Goal: Information Seeking & Learning: Learn about a topic

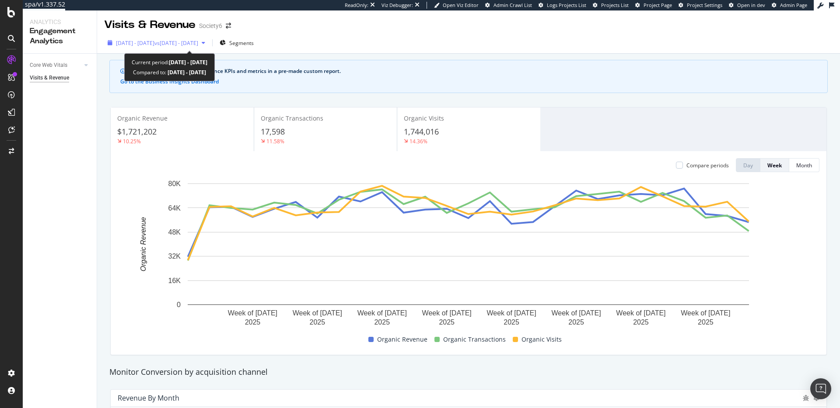
click at [154, 43] on span "2025 Mar. 28th - Sep. 27th" at bounding box center [135, 42] width 38 height 7
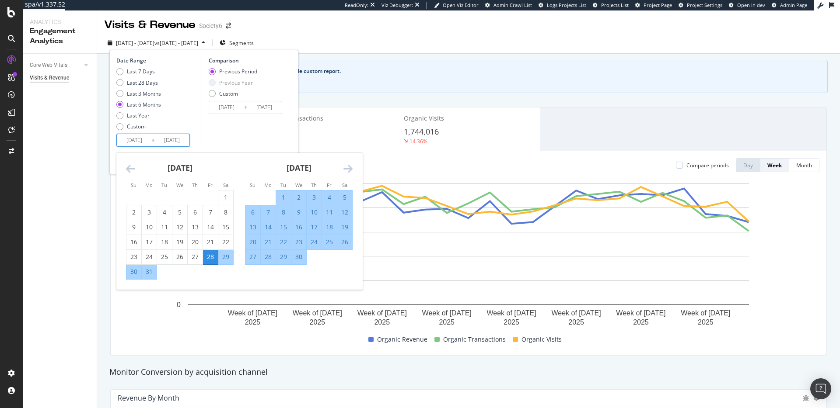
click at [145, 141] on input "2025/03/28" at bounding box center [134, 140] width 35 height 12
click at [282, 196] on div "1" at bounding box center [283, 197] width 15 height 9
type input "2025/04/01"
type input "2024/10/03"
type input "2025/03/31"
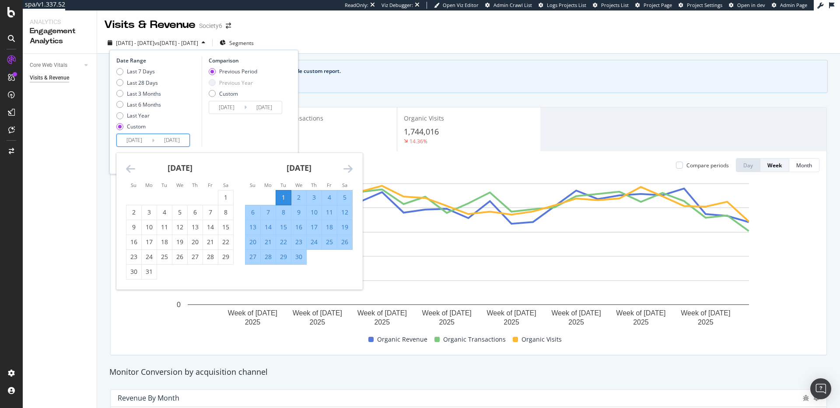
click at [180, 139] on input "2025/09/27" at bounding box center [171, 140] width 35 height 12
click at [346, 167] on icon "Move forward to switch to the next month." at bounding box center [347, 169] width 9 height 10
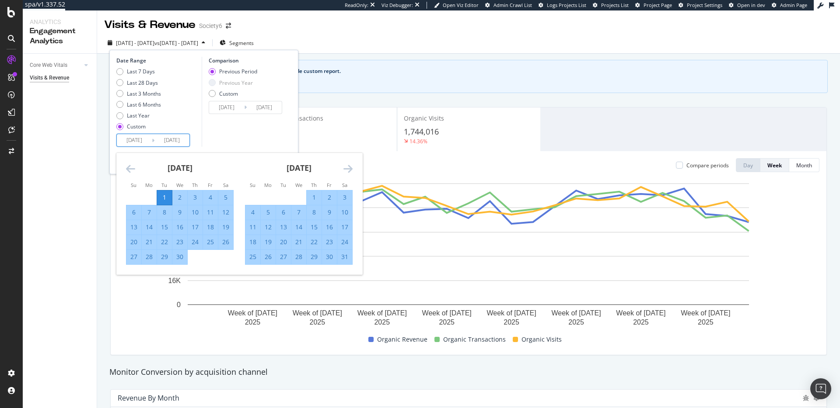
click at [206, 133] on div "Comparison Previous Period Previous Year Custom 2024/10/03 Navigate forward to …" at bounding box center [243, 102] width 83 height 90
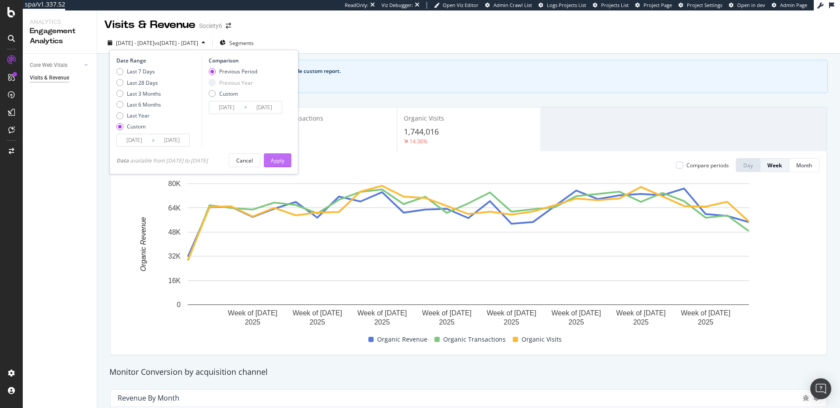
click at [289, 160] on button "Apply" at bounding box center [278, 160] width 28 height 14
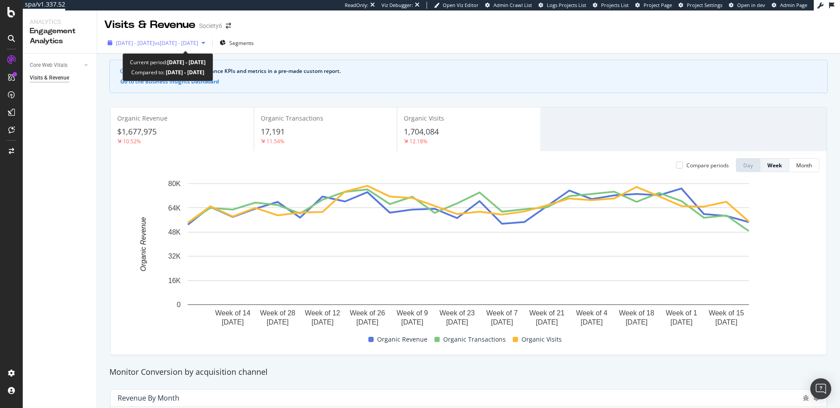
click at [154, 42] on span "2025 Apr. 1st - Sep. 27th" at bounding box center [135, 42] width 38 height 7
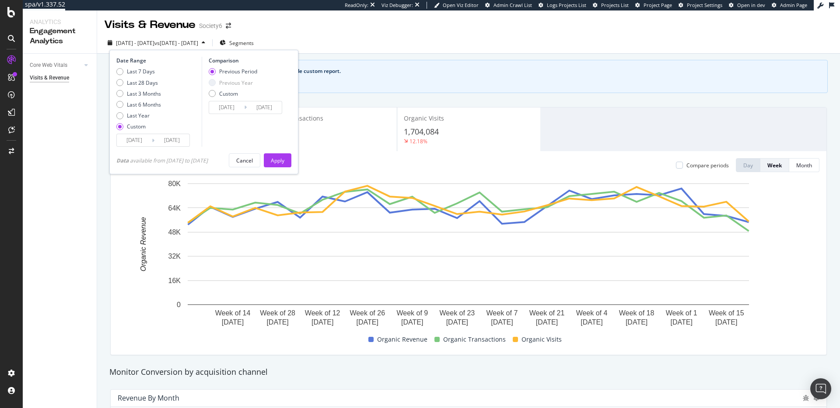
click at [159, 141] on input "2025/09/27" at bounding box center [171, 140] width 35 height 12
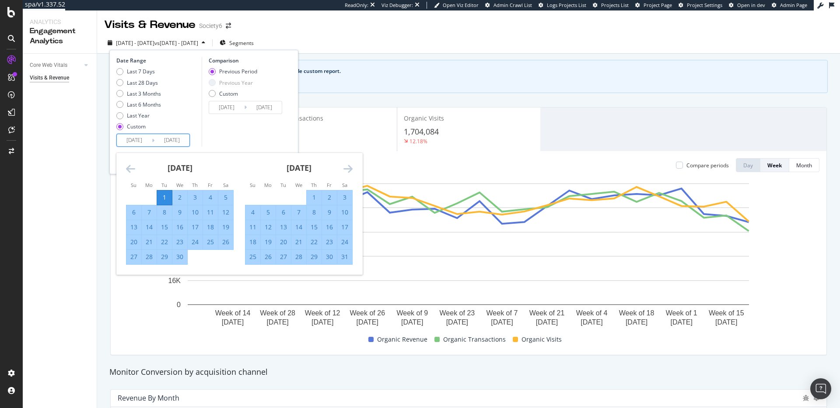
click at [352, 167] on icon "Move forward to switch to the next month." at bounding box center [347, 169] width 9 height 10
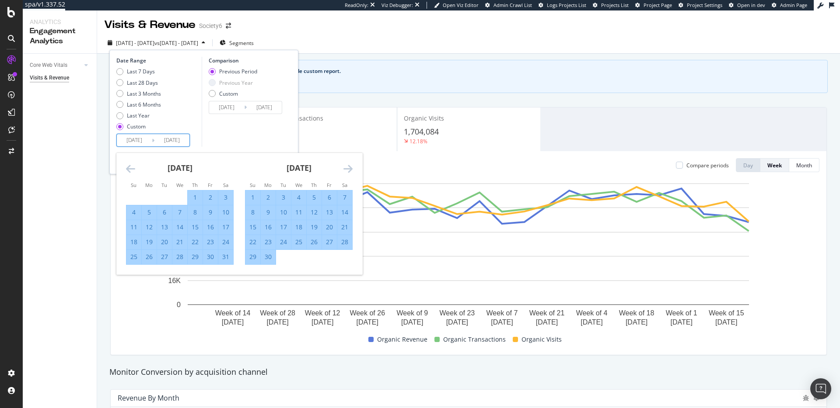
click at [352, 167] on icon "Move forward to switch to the next month." at bounding box center [347, 169] width 9 height 10
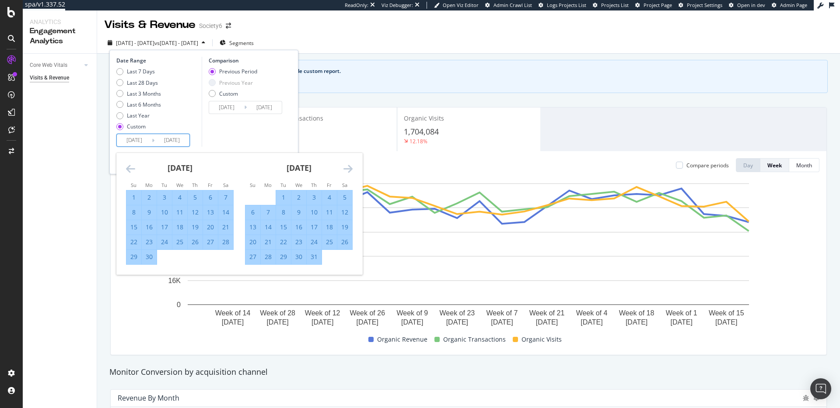
click at [349, 168] on icon "Move forward to switch to the next month." at bounding box center [347, 169] width 9 height 10
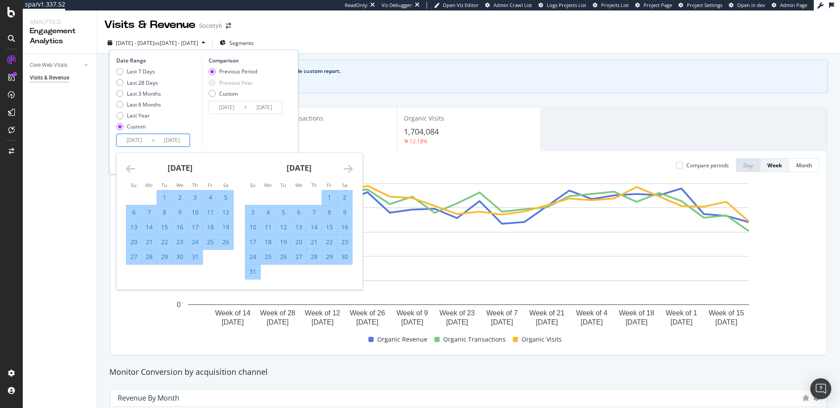
click at [250, 270] on div "31" at bounding box center [252, 272] width 15 height 9
type input "[DATE]"
type input "2024/10/30"
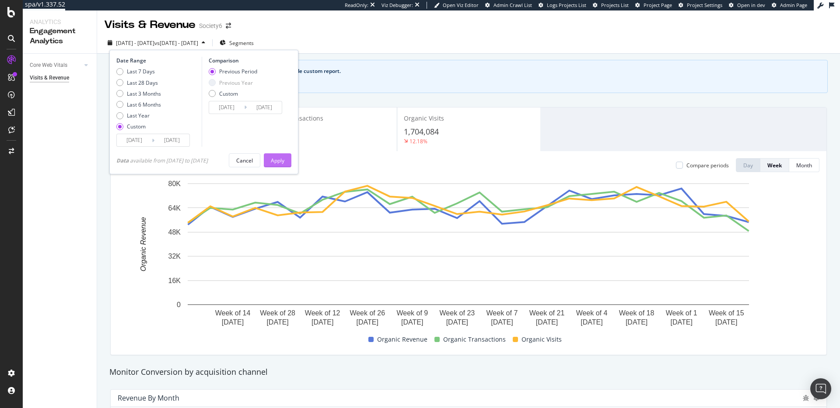
click at [284, 159] on div "Apply" at bounding box center [278, 160] width 14 height 7
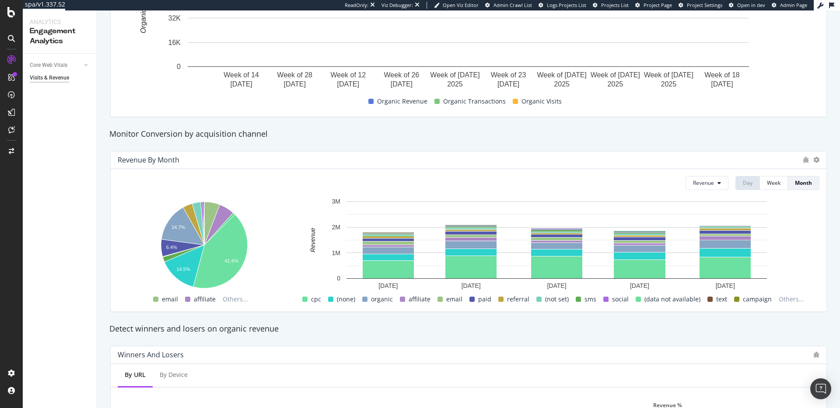
scroll to position [240, 0]
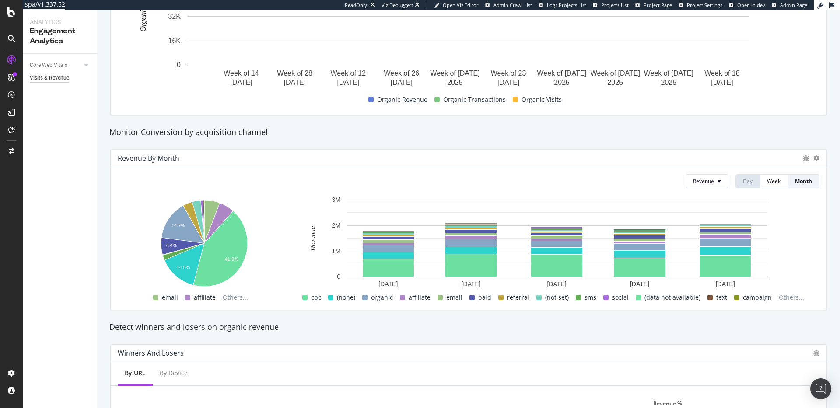
click at [367, 298] on span at bounding box center [364, 297] width 5 height 5
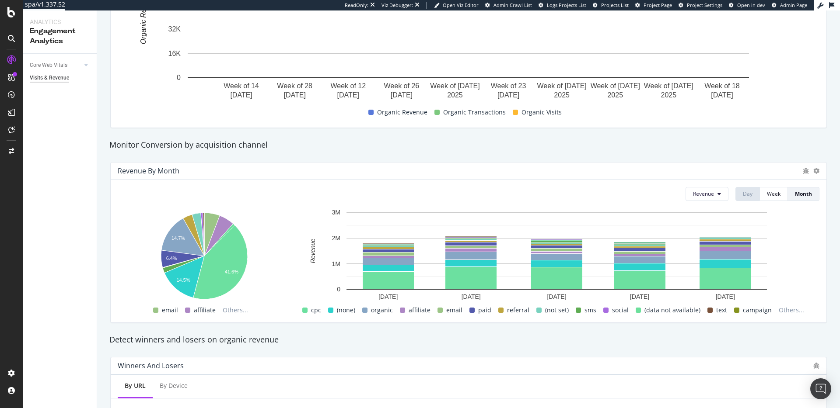
scroll to position [228, 0]
click at [816, 170] on icon at bounding box center [816, 170] width 6 height 6
click at [786, 178] on span "Bar (by Percentage)" at bounding box center [781, 179] width 49 height 8
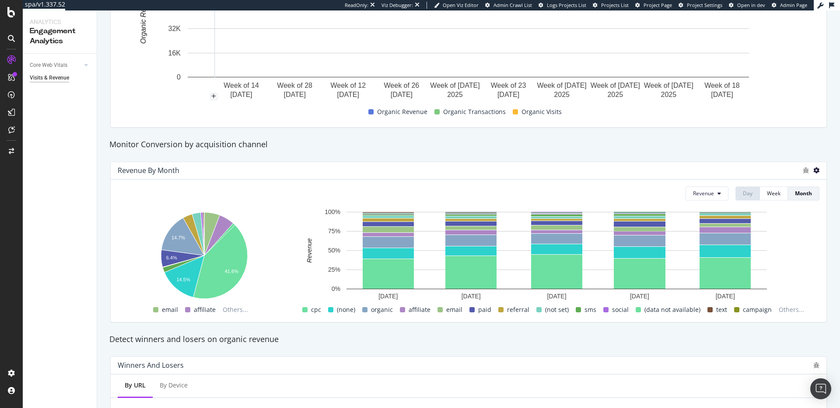
click at [818, 171] on icon at bounding box center [816, 170] width 6 height 6
click at [694, 150] on div "Monitor Conversion by acquisition channel" at bounding box center [468, 144] width 727 height 11
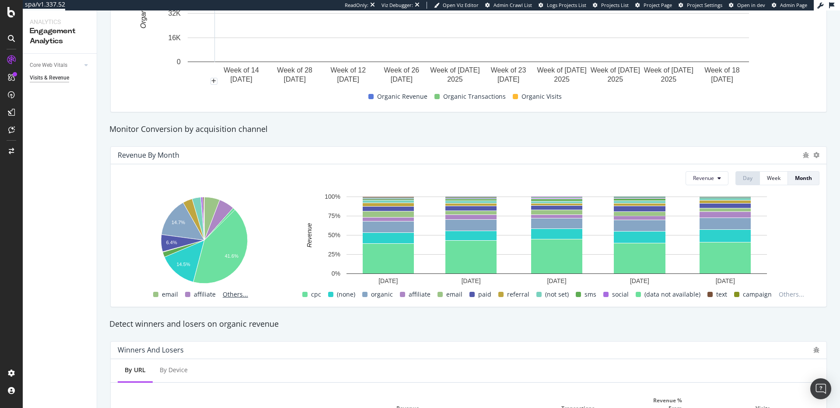
click at [232, 295] on span "Others..." at bounding box center [235, 294] width 32 height 10
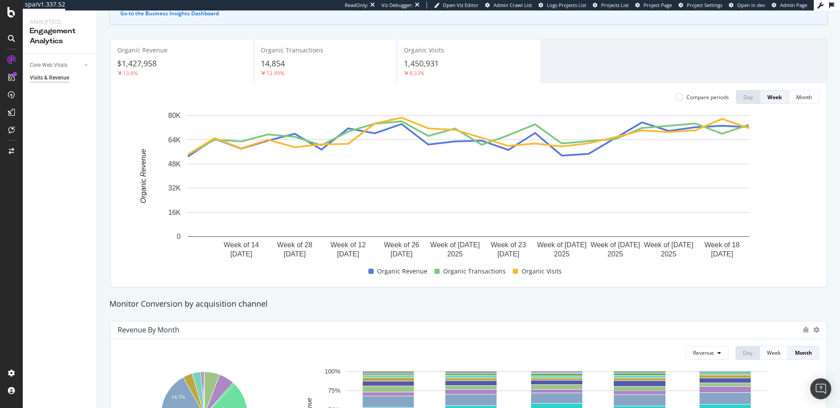
scroll to position [0, 0]
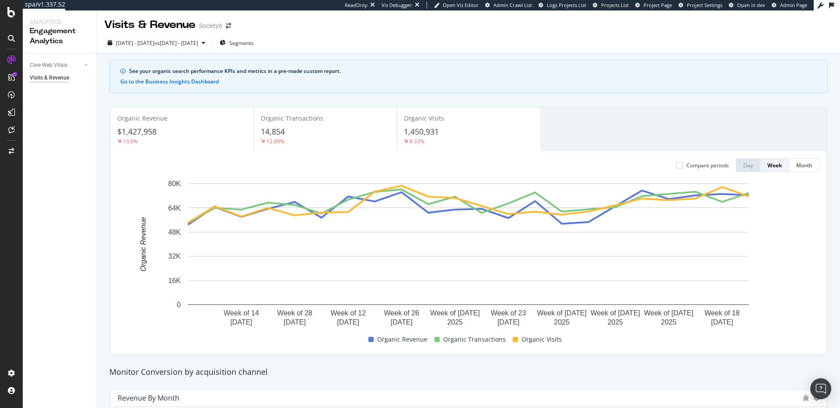
drag, startPoint x: 255, startPoint y: 77, endPoint x: 216, endPoint y: 77, distance: 38.9
click at [250, 77] on div "See your organic search performance KPIs and metrics in a pre-made custom repor…" at bounding box center [468, 76] width 718 height 33
click at [193, 80] on button "Go to the Business Insights Dashboard" at bounding box center [169, 82] width 98 height 6
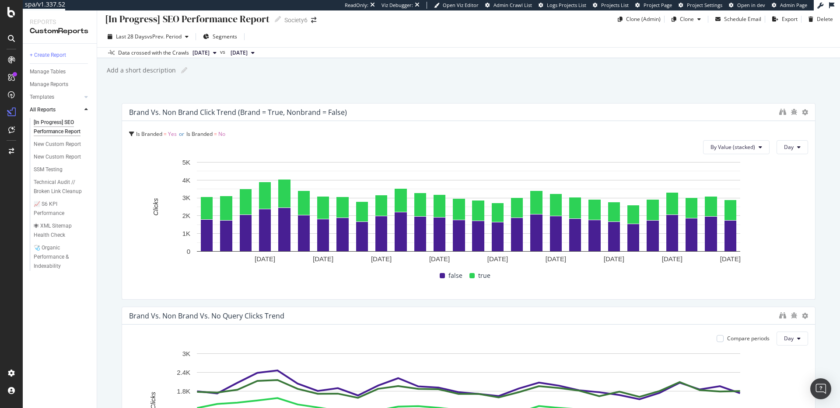
scroll to position [6, 0]
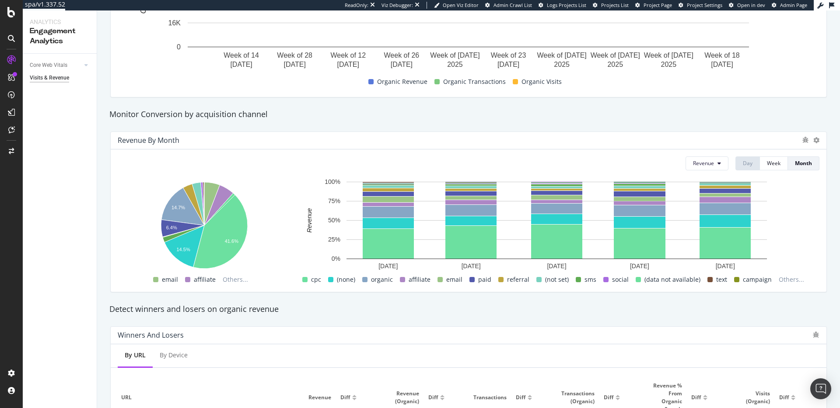
scroll to position [259, 0]
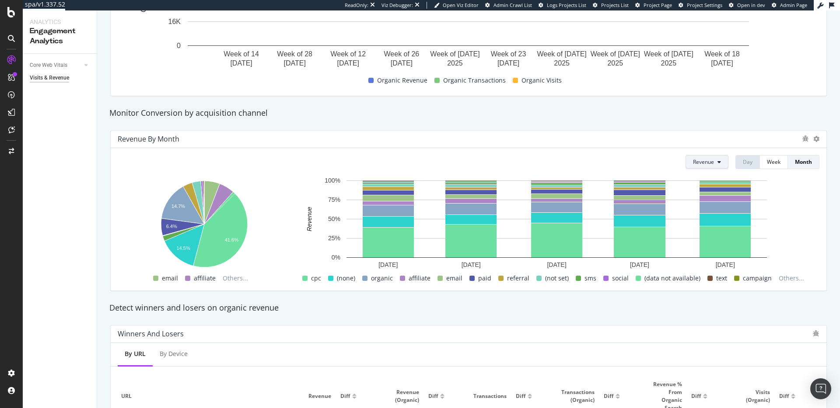
click at [726, 160] on button "Revenue" at bounding box center [706, 162] width 43 height 14
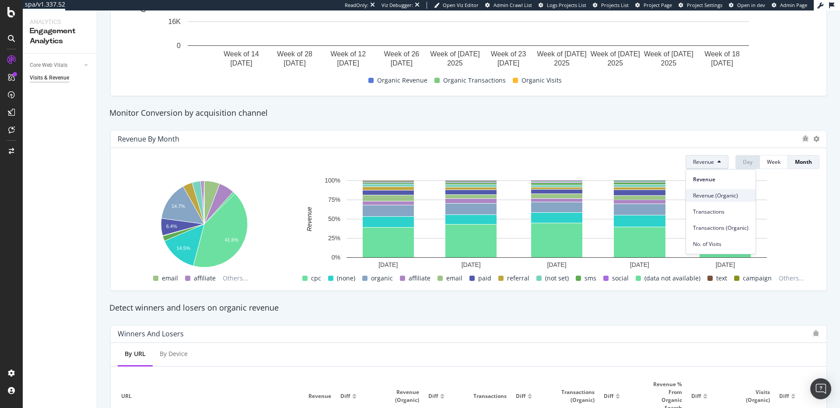
click at [721, 199] on span "Revenue (Organic)" at bounding box center [721, 196] width 56 height 8
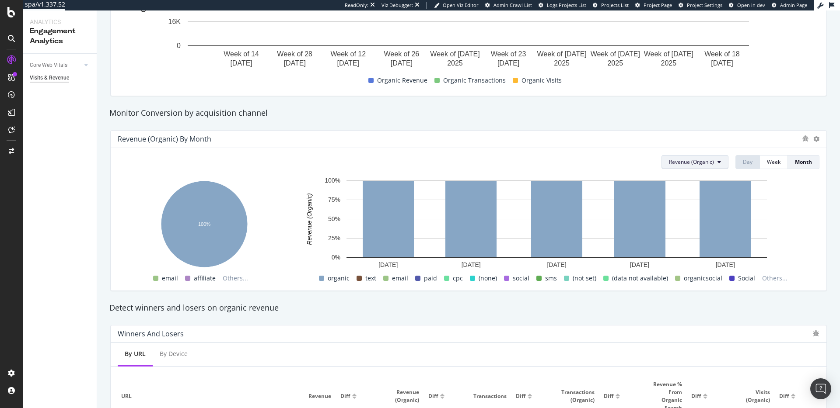
click at [700, 155] on button "Revenue (Organic)" at bounding box center [694, 162] width 67 height 14
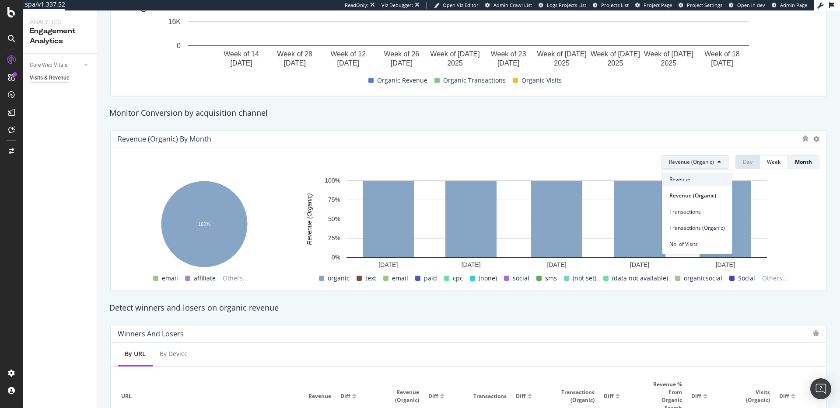
click at [703, 177] on span "Revenue" at bounding box center [697, 180] width 56 height 8
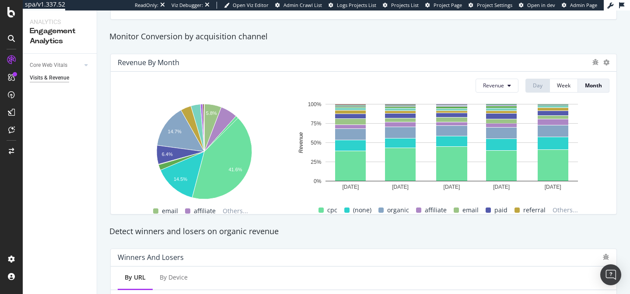
scroll to position [336, 0]
click at [596, 85] on div "Month" at bounding box center [593, 84] width 17 height 7
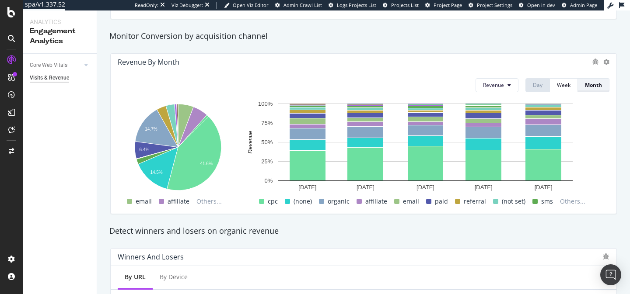
click at [596, 87] on div "Month" at bounding box center [593, 84] width 17 height 7
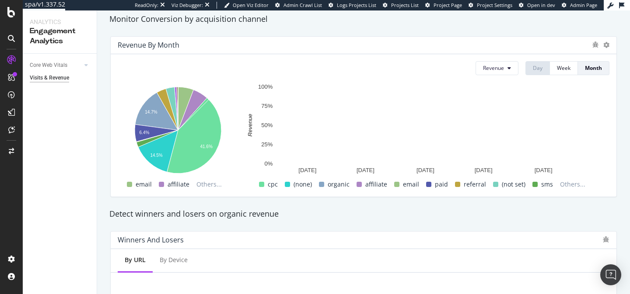
scroll to position [361, 0]
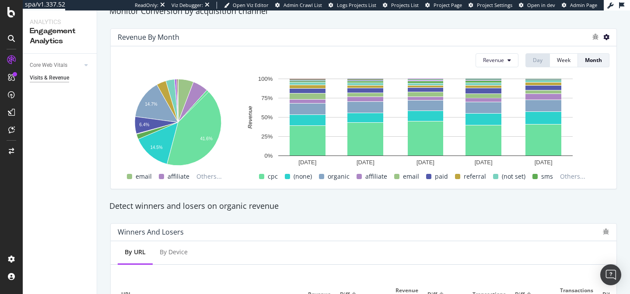
click at [607, 35] on icon at bounding box center [606, 37] width 6 height 6
click at [615, 82] on div "Revenue Day Week Month 14.7% 6.4% 14.5% 41.6% Channel Revenue email $563,824 af…" at bounding box center [364, 117] width 506 height 143
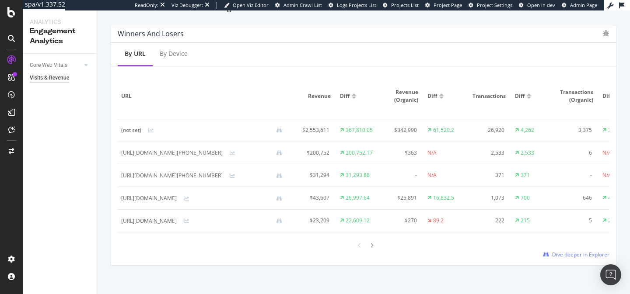
scroll to position [570, 0]
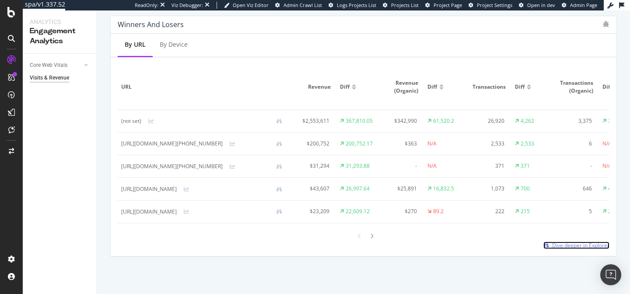
click at [572, 245] on span "Dive deeper in Explorer" at bounding box center [580, 245] width 57 height 7
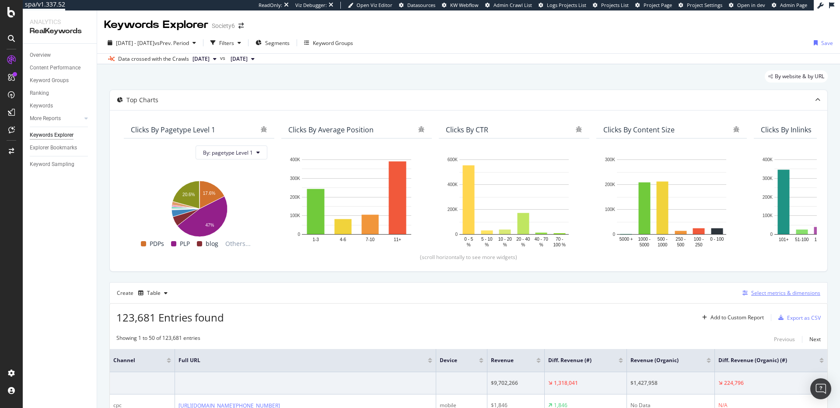
click at [765, 293] on div "Select metrics & dimensions" at bounding box center [785, 292] width 69 height 7
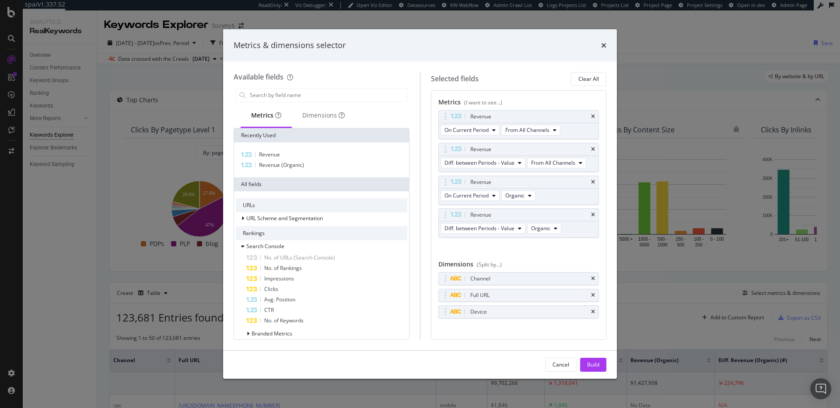
scroll to position [8, 0]
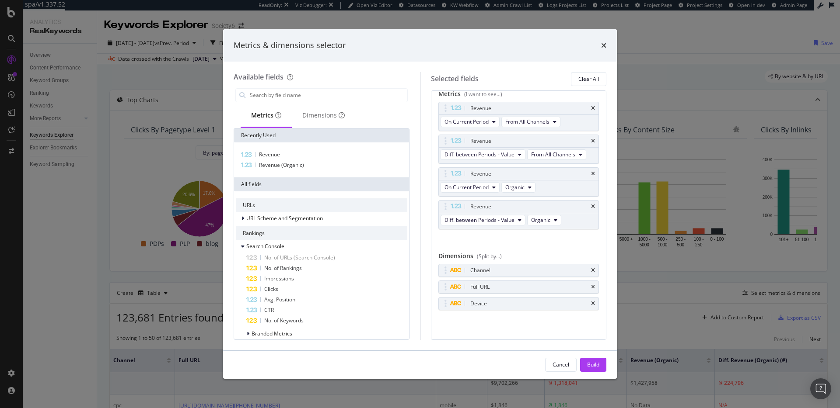
click at [594, 288] on icon "times" at bounding box center [593, 287] width 4 height 5
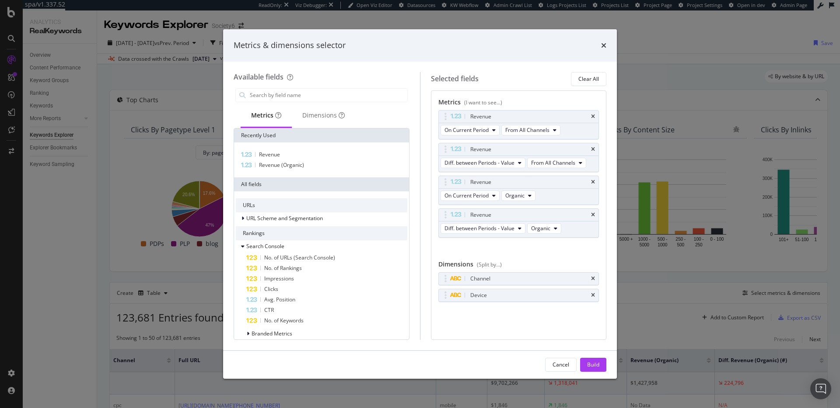
scroll to position [0, 0]
click at [589, 296] on div "Device" at bounding box center [519, 295] width 160 height 12
click at [593, 295] on icon "times" at bounding box center [593, 295] width 4 height 5
click at [600, 370] on button "Build" at bounding box center [593, 365] width 26 height 14
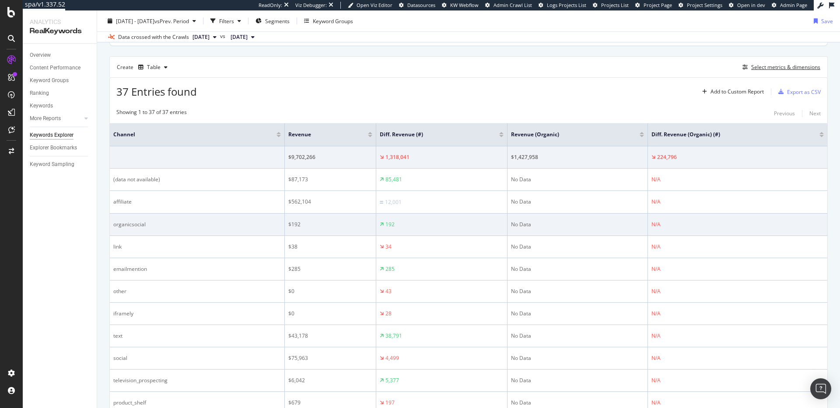
scroll to position [227, 0]
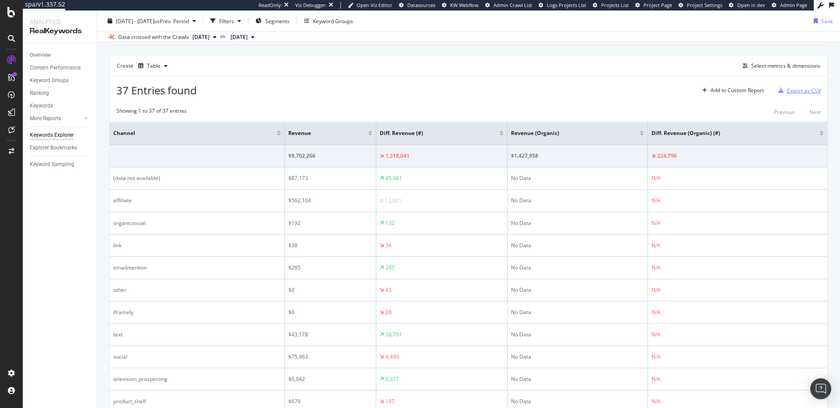
click at [793, 92] on div "Export as CSV" at bounding box center [804, 90] width 34 height 7
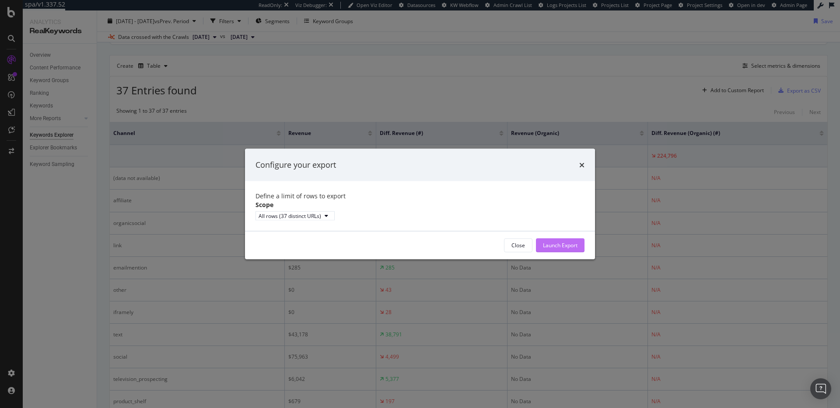
click at [552, 249] on div "Launch Export" at bounding box center [560, 245] width 35 height 7
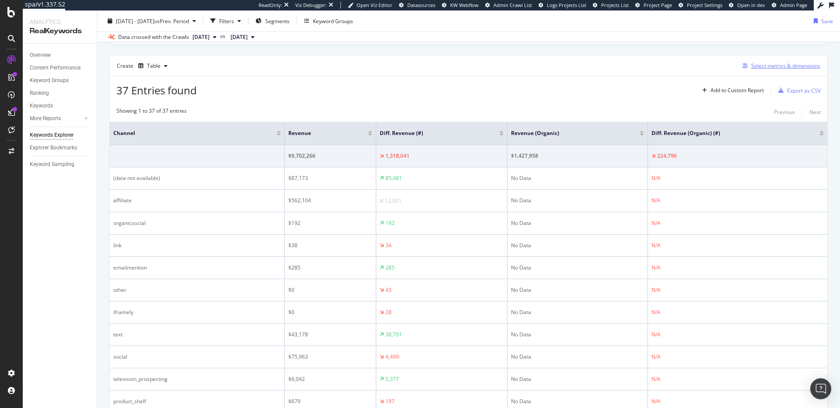
click at [777, 69] on div "Select metrics & dimensions" at bounding box center [785, 65] width 69 height 7
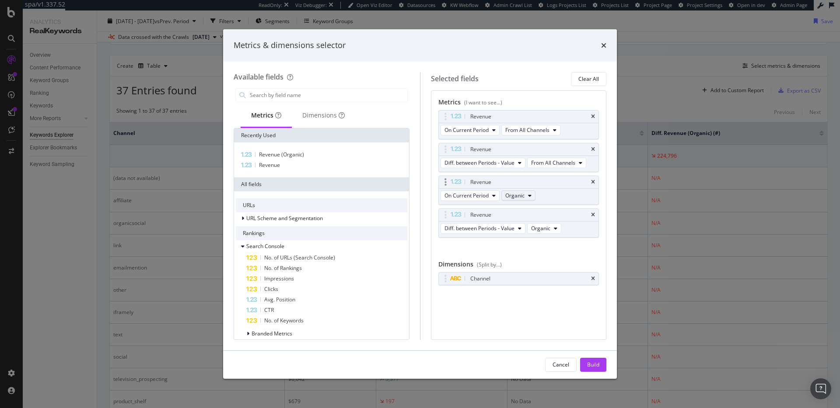
click at [523, 194] on span "Organic" at bounding box center [514, 195] width 19 height 7
click at [541, 225] on span "From All Channels" at bounding box center [531, 228] width 44 height 8
click at [550, 192] on div "Revenue On Current Period Organic" at bounding box center [518, 190] width 161 height 29
click at [592, 216] on icon "times" at bounding box center [593, 215] width 4 height 5
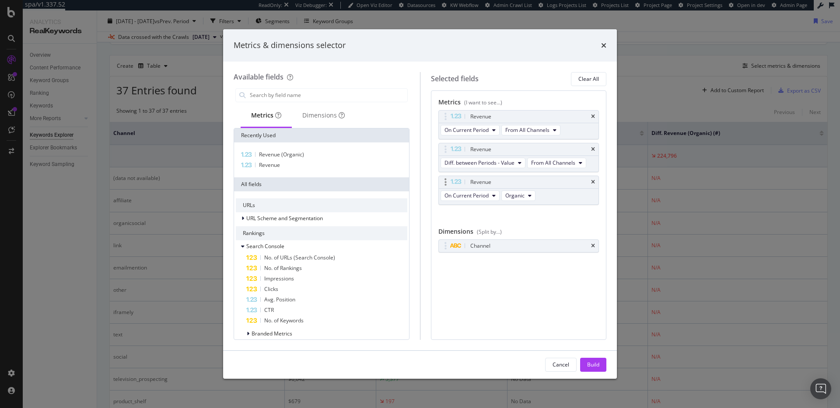
click at [590, 182] on div "Revenue" at bounding box center [519, 182] width 160 height 12
click at [593, 183] on icon "times" at bounding box center [593, 182] width 4 height 5
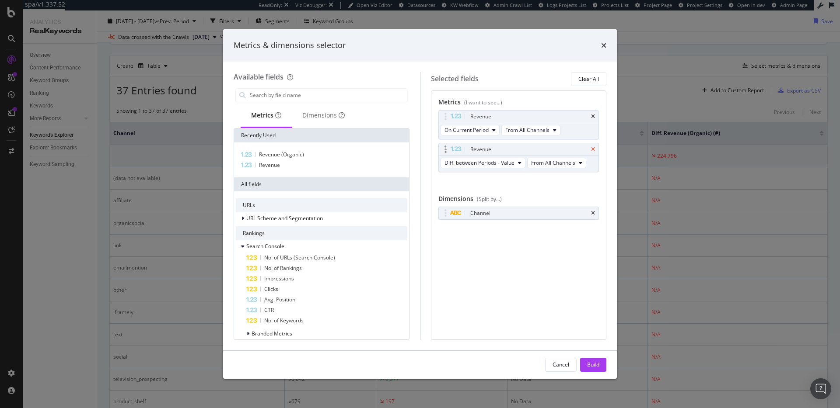
click at [593, 151] on icon "times" at bounding box center [593, 149] width 4 height 5
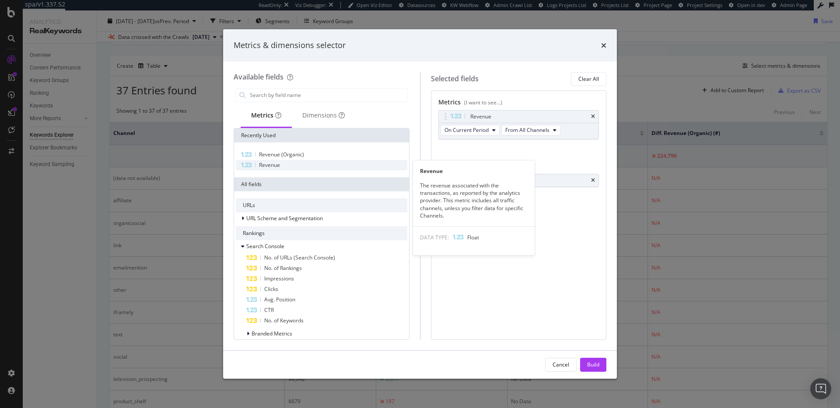
click at [349, 165] on div "Revenue" at bounding box center [321, 165] width 171 height 10
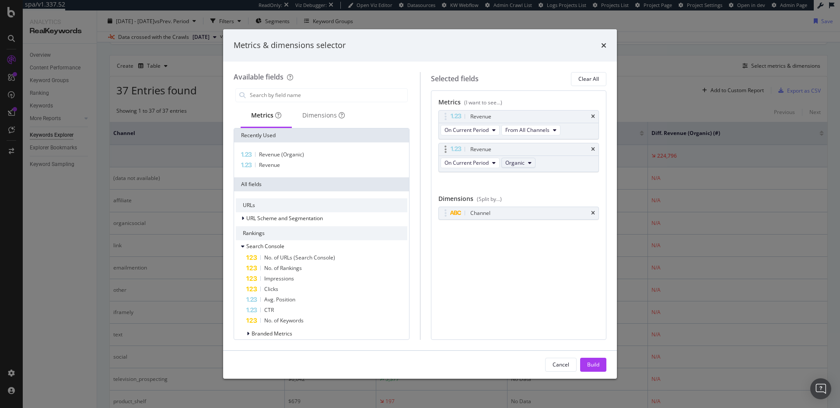
click at [523, 163] on span "Organic" at bounding box center [514, 162] width 19 height 7
click at [531, 194] on span "From All Channels" at bounding box center [531, 195] width 44 height 8
click at [474, 189] on div "Revenue On Current Period From All Channels Revenue On Current Period Organic Y…" at bounding box center [518, 150] width 161 height 81
click at [606, 46] on div "Metrics & dimensions selector" at bounding box center [420, 45] width 394 height 32
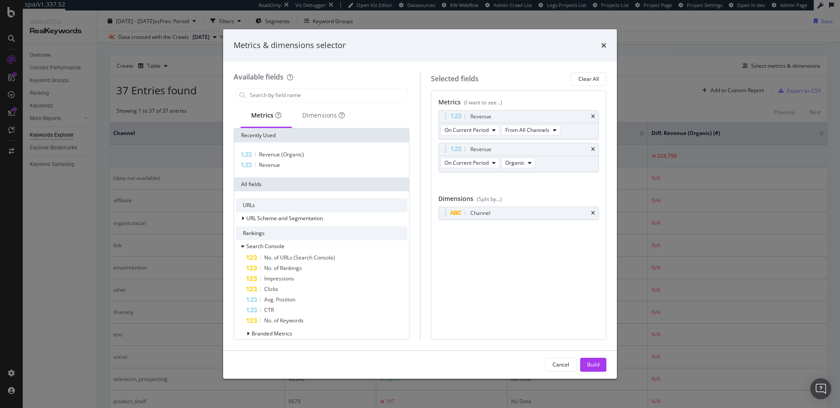
click at [601, 45] on icon "times" at bounding box center [603, 45] width 5 height 7
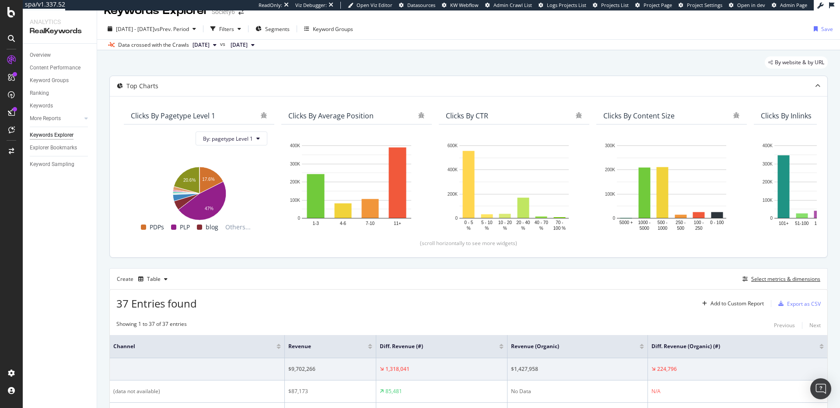
scroll to position [0, 0]
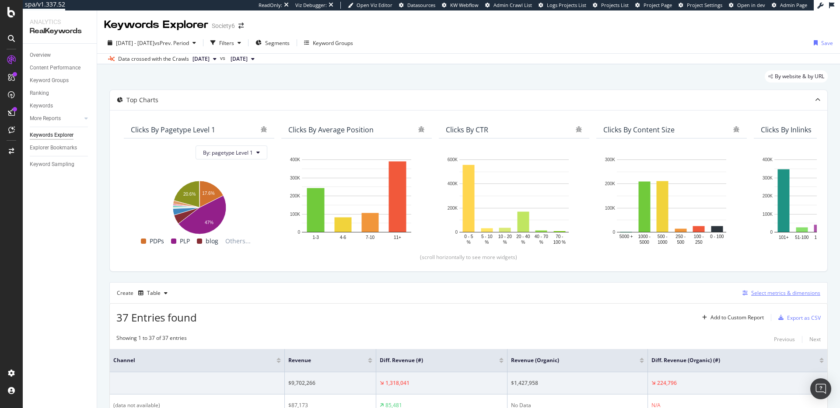
click at [761, 293] on div "Select metrics & dimensions" at bounding box center [785, 292] width 69 height 7
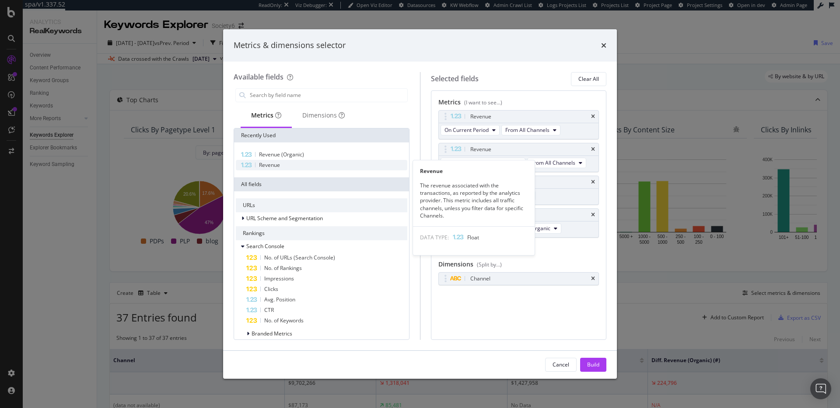
click at [283, 163] on div "Revenue" at bounding box center [321, 165] width 171 height 10
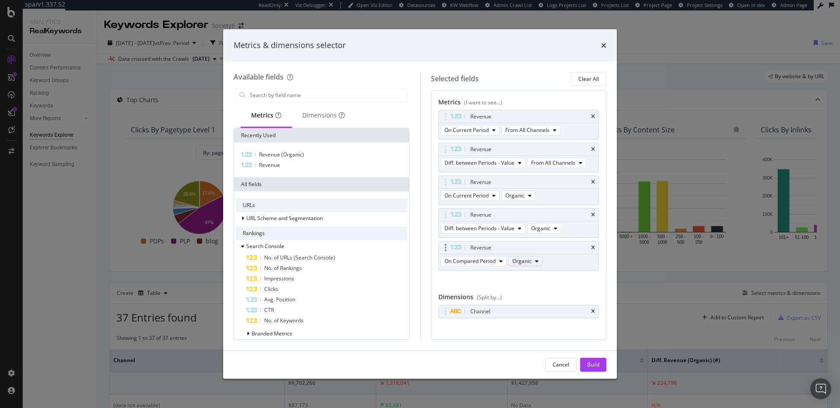
click at [539, 265] on button "Organic" at bounding box center [525, 261] width 34 height 10
click at [539, 292] on span "From All Channels" at bounding box center [538, 293] width 44 height 8
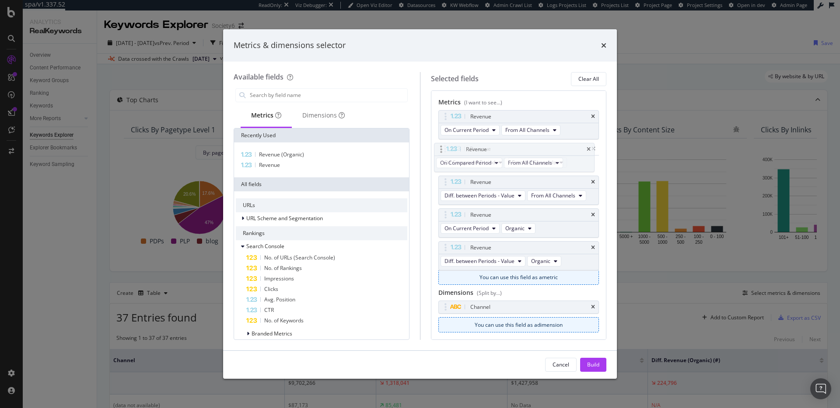
drag, startPoint x: 565, startPoint y: 250, endPoint x: 562, endPoint y: 150, distance: 99.3
click at [562, 150] on body "spa/v1.337.52 ReadOnly: Viz Debugger: Open Viz Editor Datasources KW Webflow Ad…" at bounding box center [420, 204] width 840 height 408
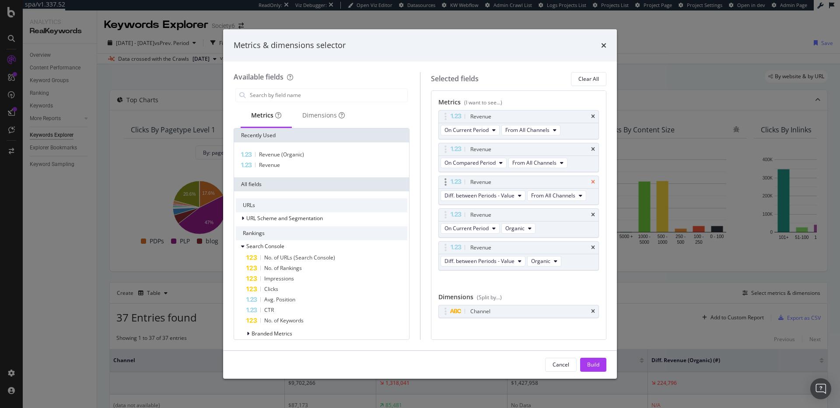
click at [593, 182] on icon "times" at bounding box center [593, 182] width 4 height 5
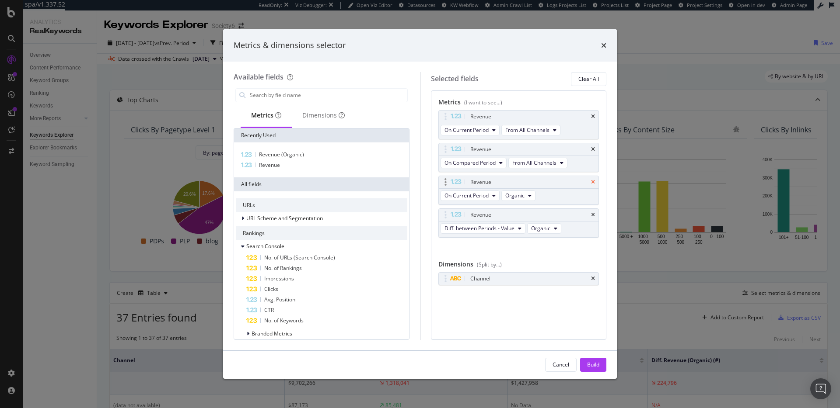
click at [593, 182] on icon "times" at bounding box center [593, 182] width 4 height 5
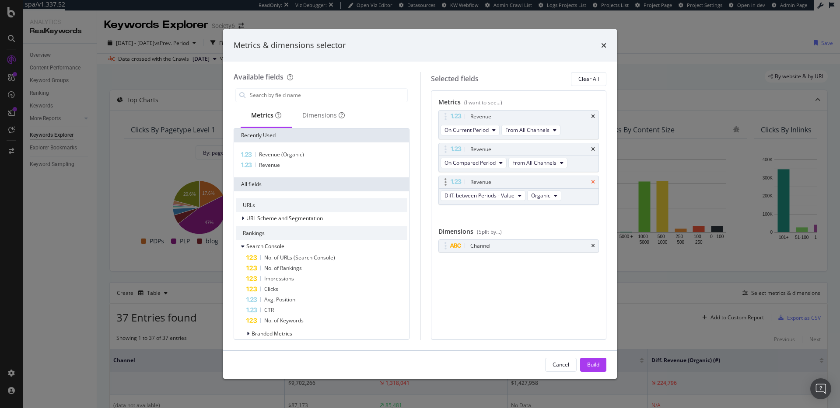
click at [593, 182] on icon "times" at bounding box center [593, 182] width 4 height 5
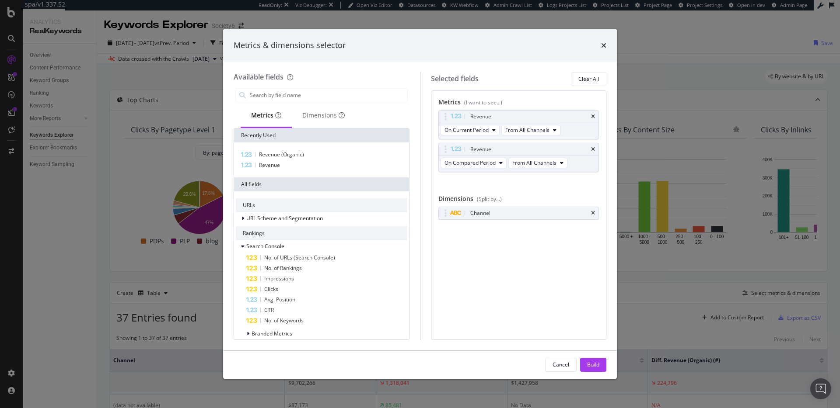
click at [593, 364] on div "Build" at bounding box center [593, 364] width 12 height 7
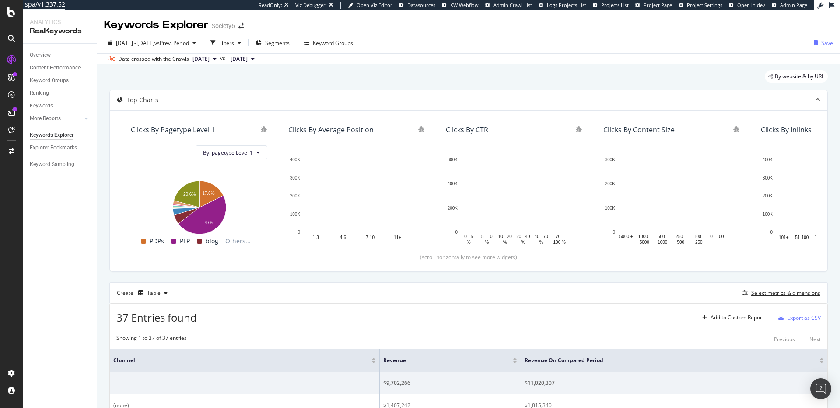
scroll to position [31, 0]
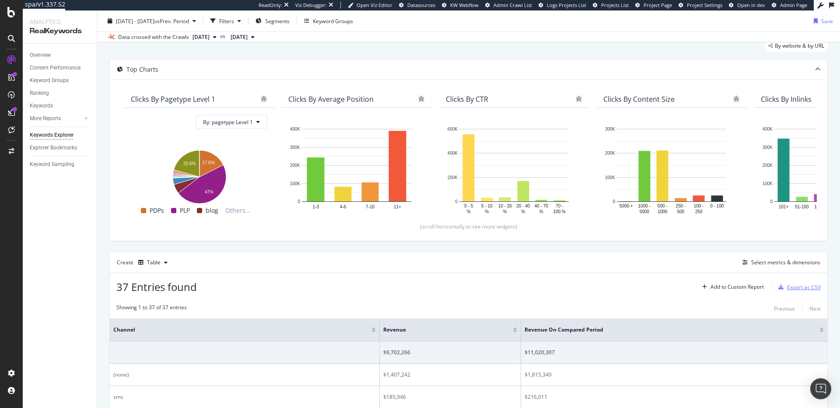
click at [790, 287] on div "Export as CSV" at bounding box center [804, 287] width 34 height 7
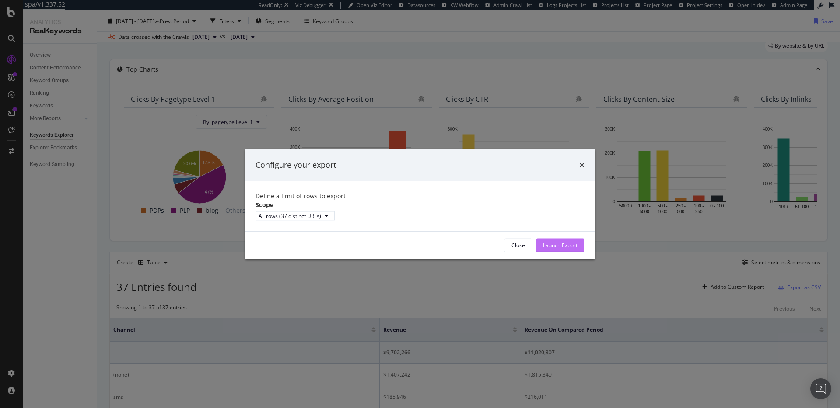
click at [554, 248] on div "Launch Export" at bounding box center [560, 245] width 35 height 7
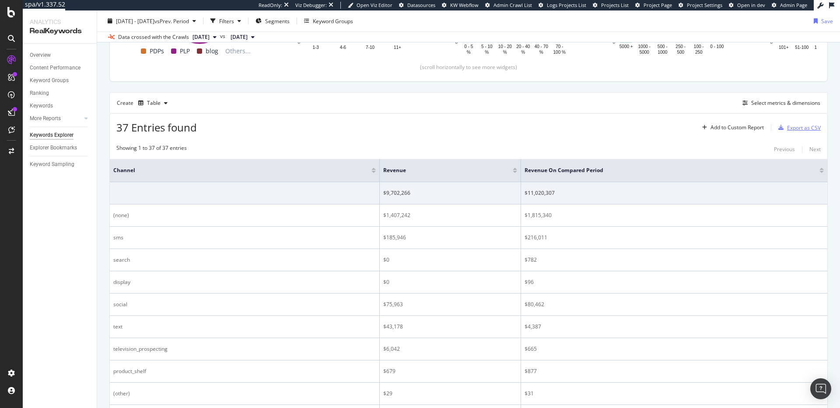
scroll to position [0, 0]
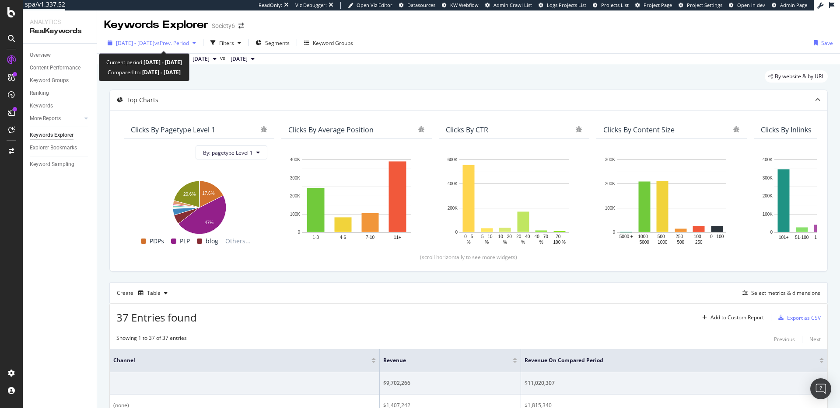
click at [156, 47] on div "2025 Apr. 1st - Aug. 31st vs Prev. Period" at bounding box center [151, 42] width 95 height 13
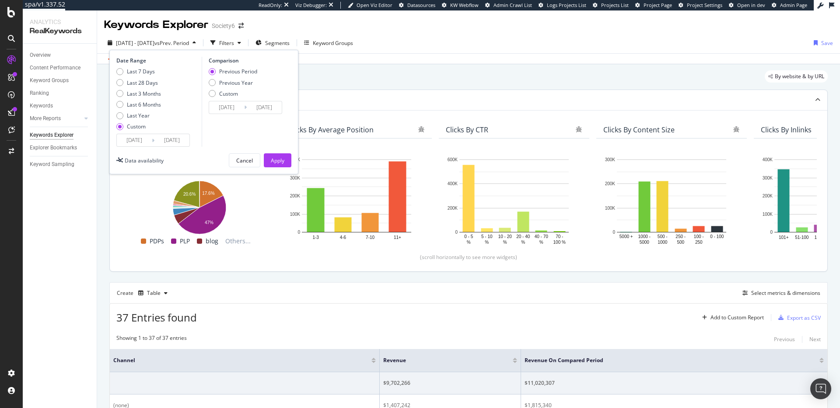
click at [453, 265] on div "Clicks By pagetype Level 1 By: pagetype Level 1 Hold CMD (⌘) while clicking to …" at bounding box center [468, 190] width 717 height 161
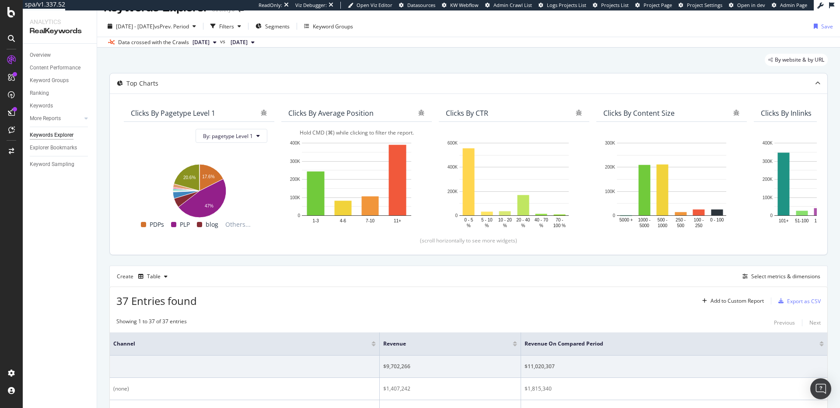
scroll to position [4, 0]
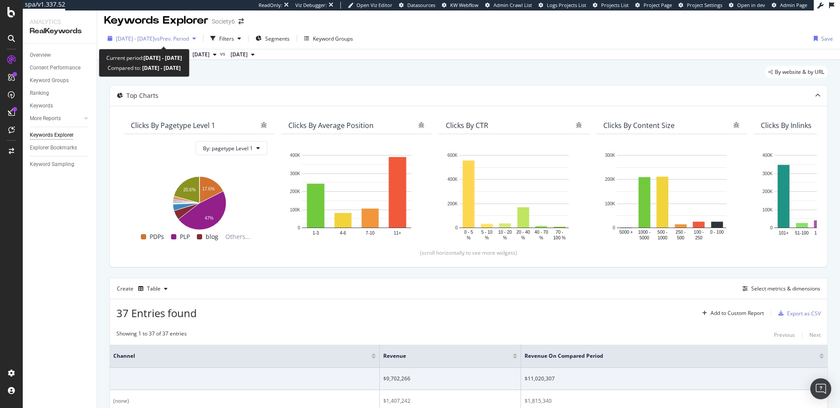
click at [140, 40] on span "2025 Apr. 1st - Aug. 31st" at bounding box center [135, 38] width 38 height 7
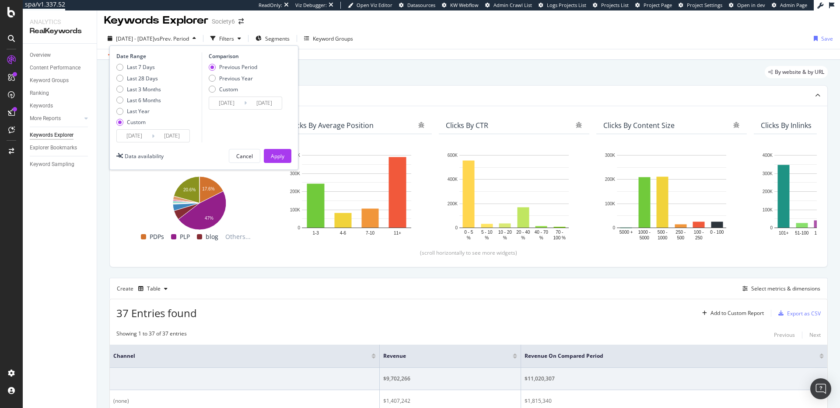
click at [153, 145] on div "Date Range Last 7 Days Last 28 Days Last 3 Months Last 6 Months Last Year Custo…" at bounding box center [203, 107] width 189 height 125
click at [214, 66] on div "Previous Period" at bounding box center [212, 67] width 7 height 7
click at [239, 155] on div "Cancel" at bounding box center [244, 156] width 17 height 7
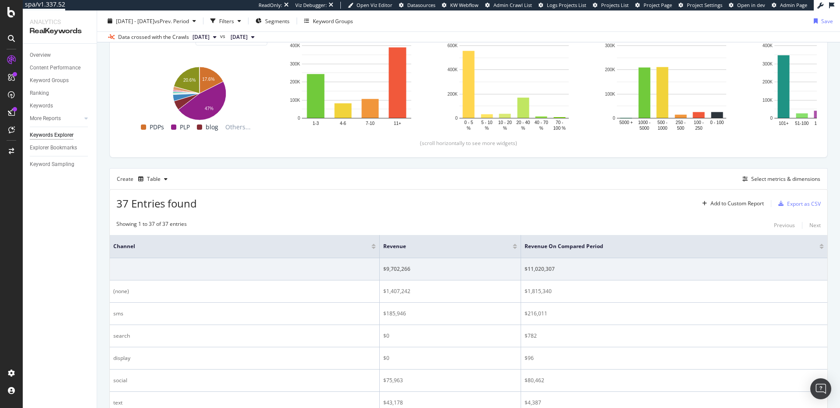
scroll to position [127, 0]
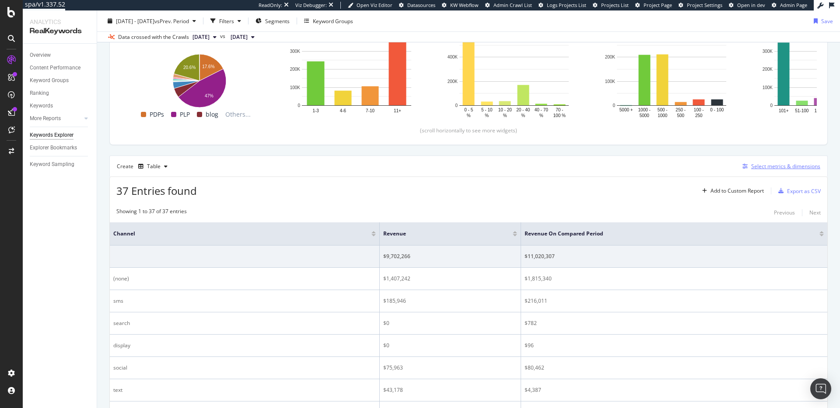
click at [792, 167] on div "Select metrics & dimensions" at bounding box center [785, 166] width 69 height 7
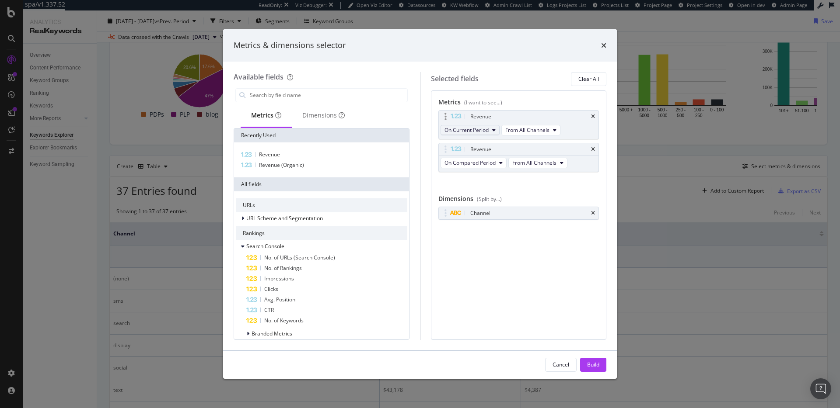
click at [492, 133] on button "On Current Period" at bounding box center [469, 130] width 59 height 10
click at [548, 251] on div "Metrics (I want to see...) Revenue On Current Period From All Channels Revenue …" at bounding box center [519, 216] width 176 height 250
click at [606, 47] on div "Metrics & dimensions selector" at bounding box center [420, 45] width 394 height 32
click at [603, 46] on icon "times" at bounding box center [603, 45] width 5 height 7
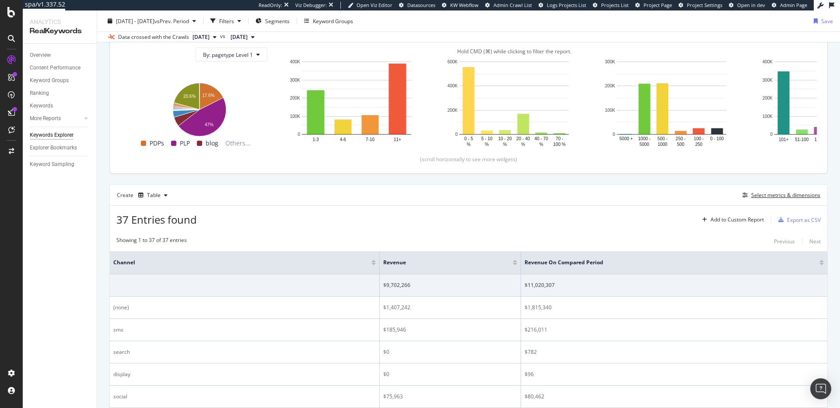
scroll to position [0, 0]
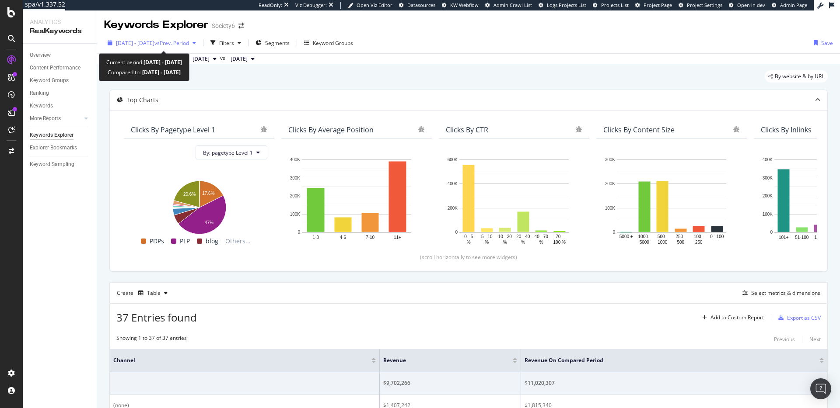
click at [154, 42] on span "2025 Apr. 1st - Aug. 31st" at bounding box center [135, 42] width 38 height 7
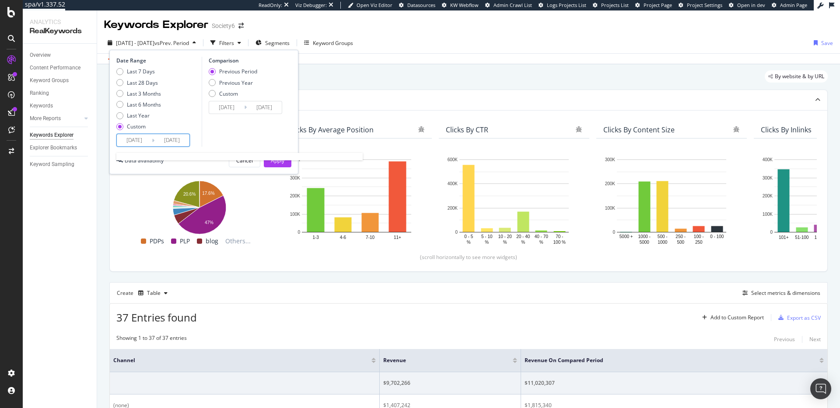
click at [142, 136] on input "2025/04/01" at bounding box center [134, 140] width 35 height 12
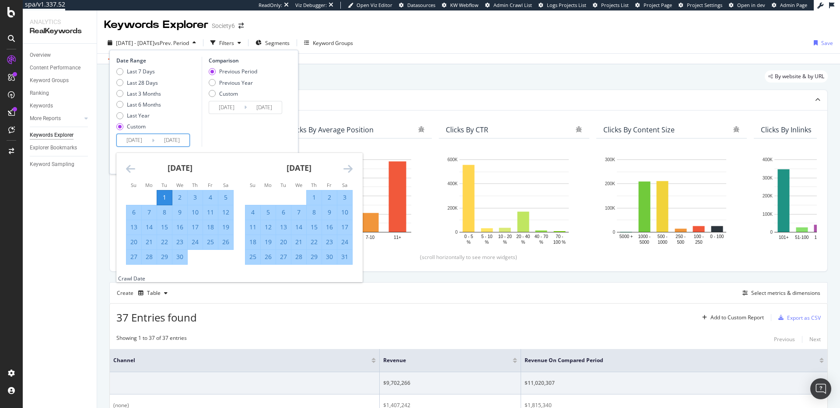
click at [184, 257] on div "30" at bounding box center [179, 257] width 15 height 9
type input "2025/04/30"
type input "2024/12/27"
type input "2025/04/29"
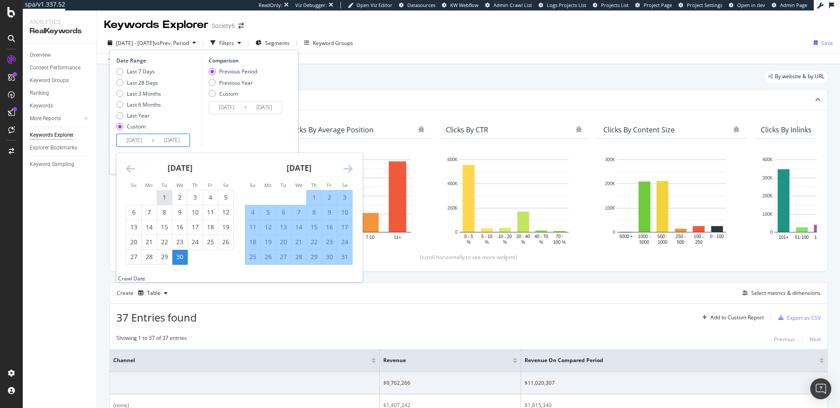
click at [166, 199] on div "1" at bounding box center [164, 197] width 15 height 9
type input "2025/04/01"
type input "2024/10/30"
type input "2025/03/31"
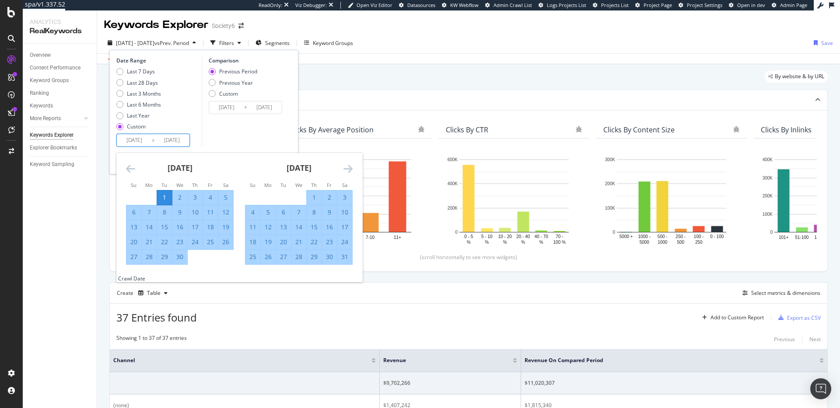
click at [227, 143] on div "Comparison Previous Period Previous Year Custom 2024/10/30 Navigate forward to …" at bounding box center [243, 102] width 83 height 90
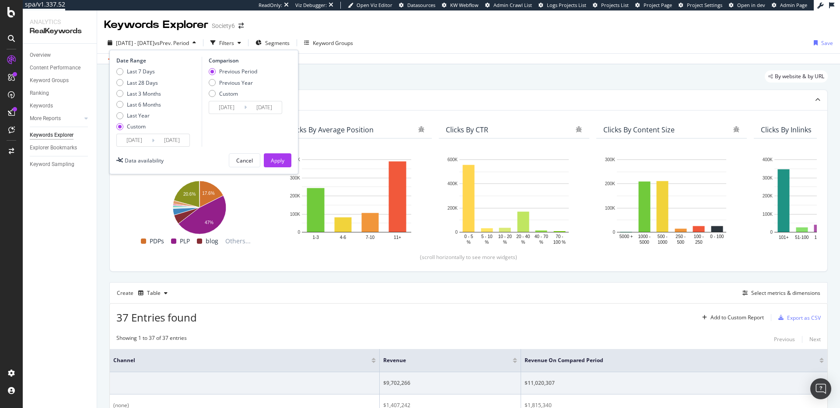
click at [174, 143] on input "[DATE]" at bounding box center [171, 140] width 35 height 12
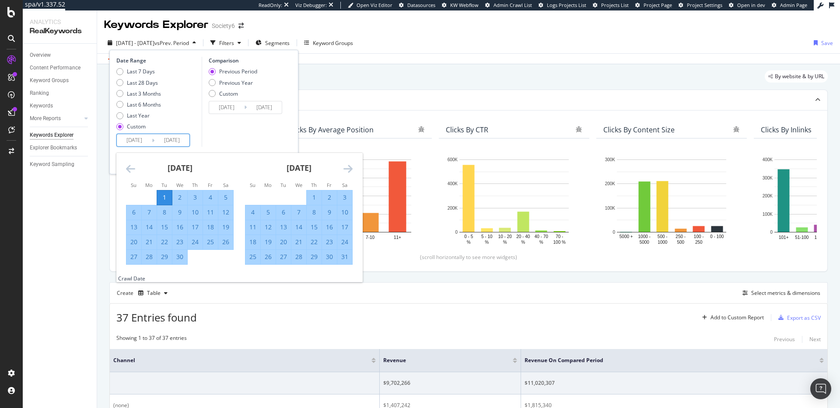
click at [176, 136] on input "[DATE]" at bounding box center [171, 140] width 35 height 12
click at [175, 138] on input "[DATE]" at bounding box center [171, 140] width 35 height 12
click at [183, 261] on div "30" at bounding box center [179, 257] width 15 height 9
type input "2025/04/30"
type input "2025/03/02"
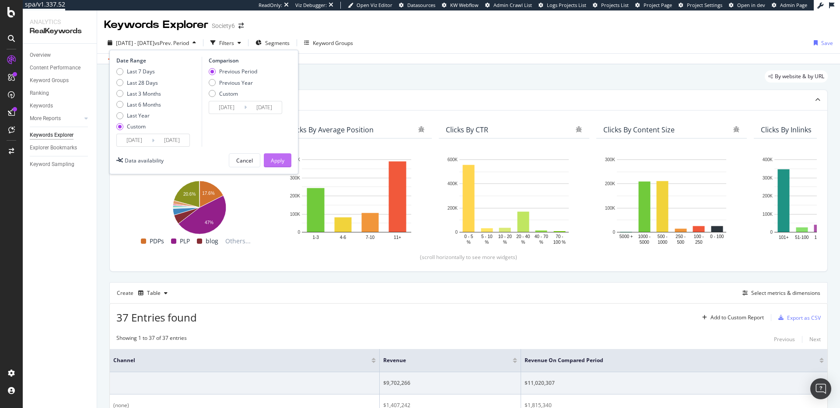
click at [276, 164] on div "Apply" at bounding box center [278, 160] width 14 height 7
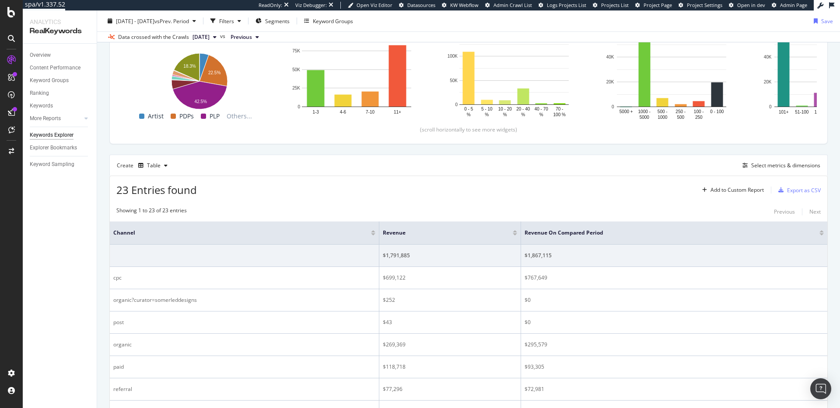
scroll to position [133, 0]
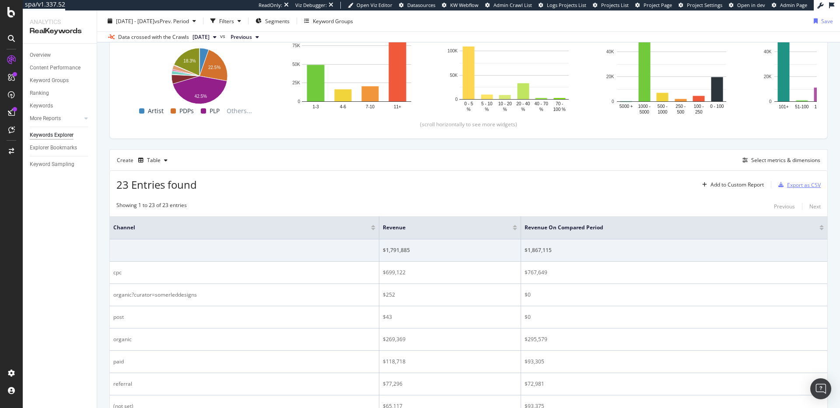
click at [787, 187] on div "Export as CSV" at bounding box center [804, 184] width 34 height 7
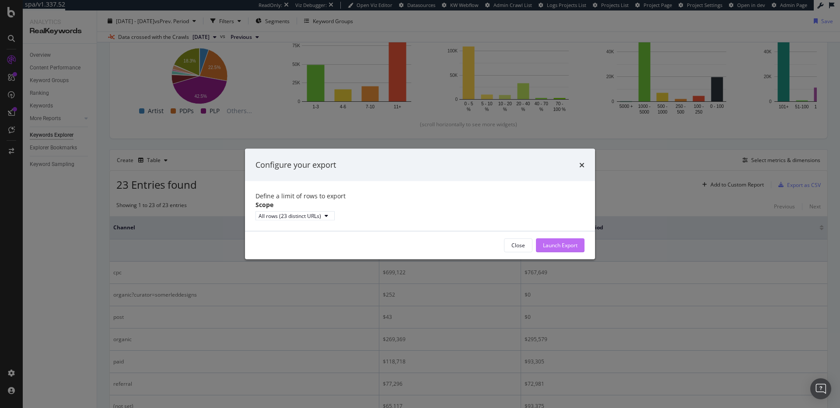
click at [564, 249] on div "Launch Export" at bounding box center [560, 245] width 35 height 7
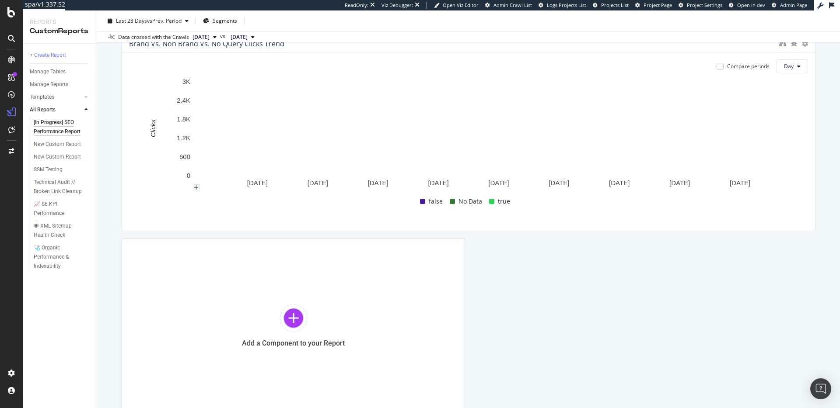
scroll to position [338, 0]
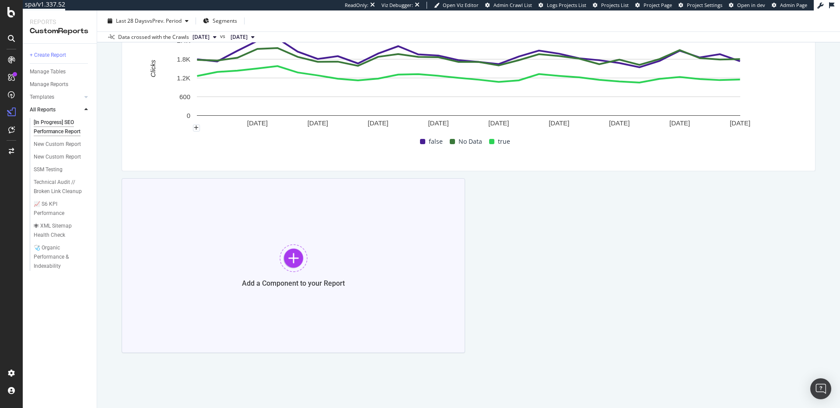
click at [261, 251] on div "Add a Component to your Report" at bounding box center [293, 265] width 343 height 175
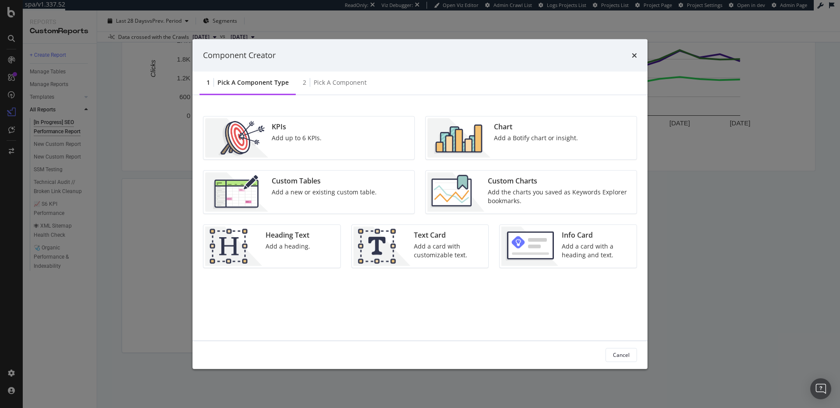
click at [498, 143] on div "Chart Add a Botify chart or insight." at bounding box center [535, 137] width 91 height 39
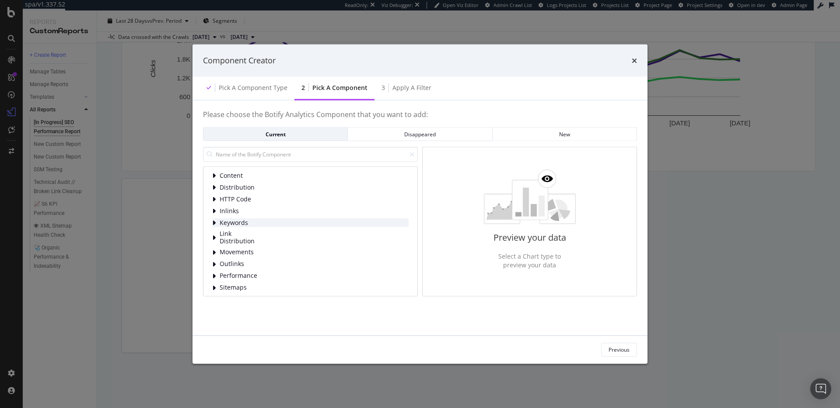
scroll to position [15, 0]
click at [270, 257] on div "Performance" at bounding box center [310, 260] width 196 height 9
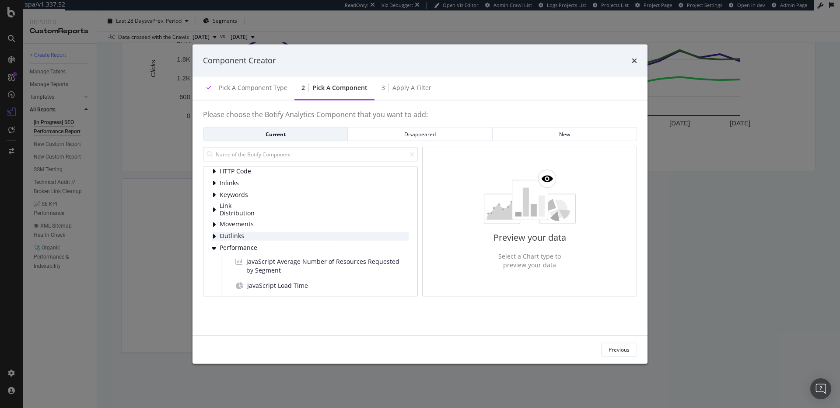
click at [267, 251] on div "Performance" at bounding box center [310, 248] width 196 height 9
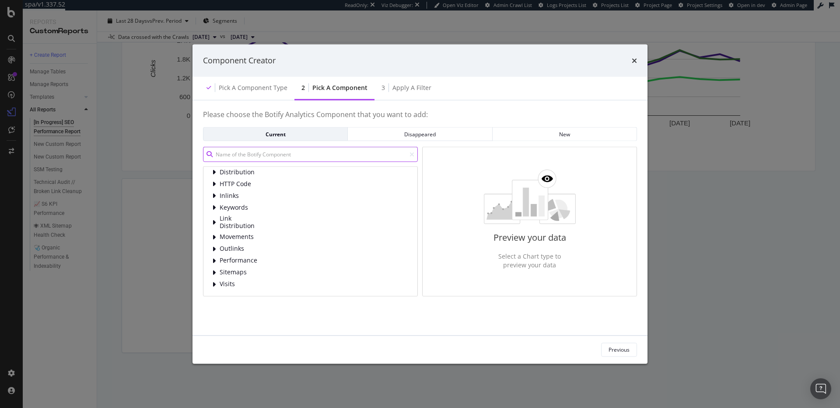
click at [270, 150] on input "modal" at bounding box center [310, 154] width 215 height 15
type input "r"
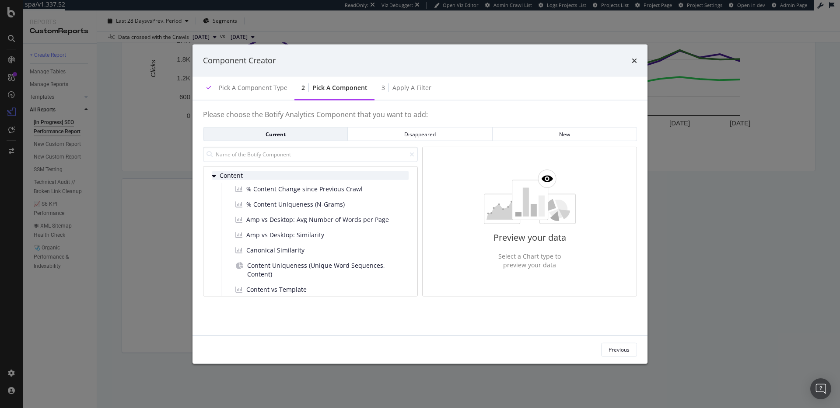
click at [246, 176] on span "Content" at bounding box center [239, 175] width 39 height 7
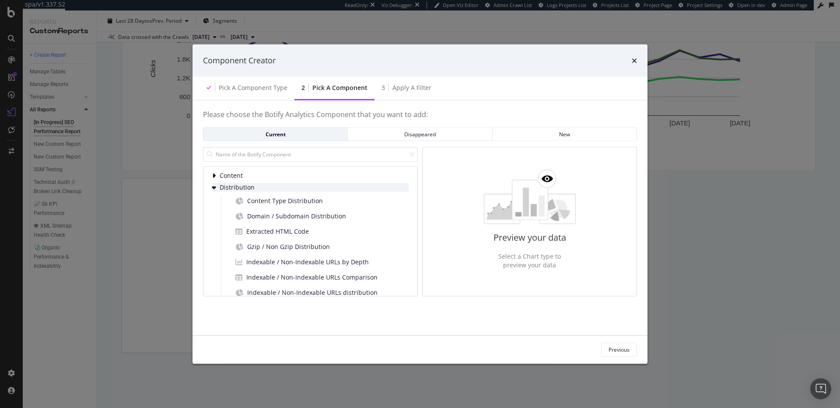
click at [244, 186] on span "Distribution" at bounding box center [239, 187] width 39 height 7
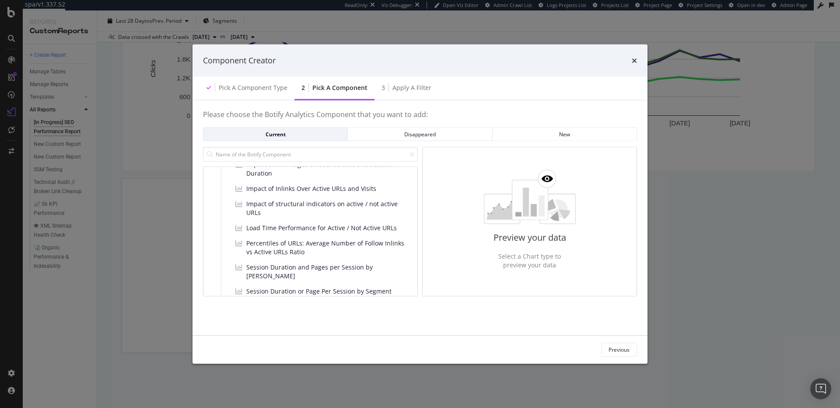
scroll to position [976, 0]
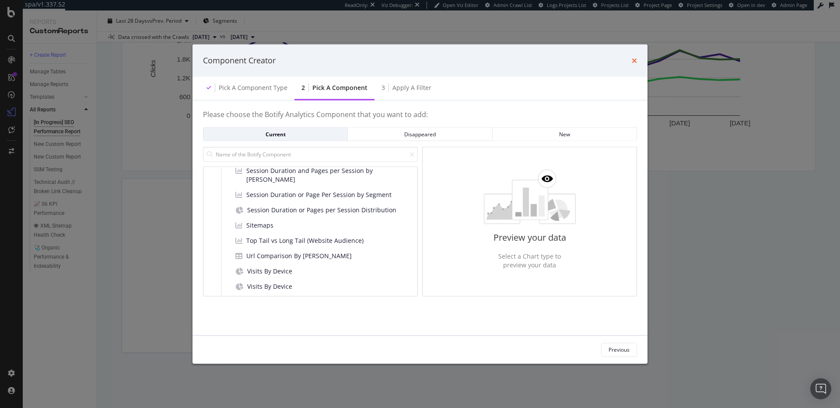
click at [629, 63] on icon "times" at bounding box center [633, 60] width 5 height 7
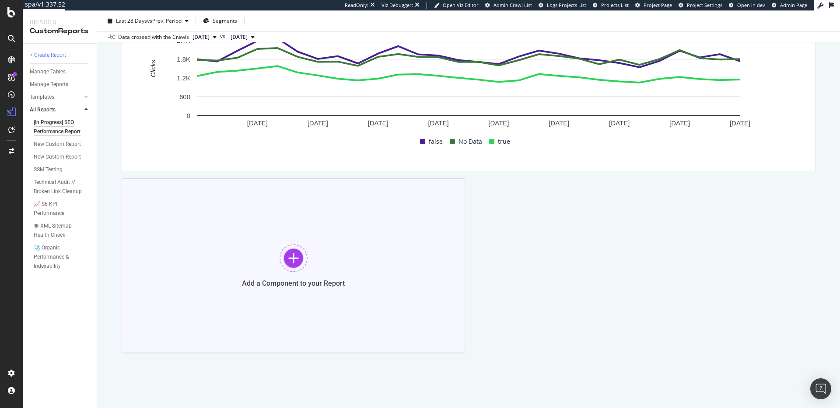
click at [335, 213] on div "Add a Component to your Report" at bounding box center [293, 265] width 343 height 175
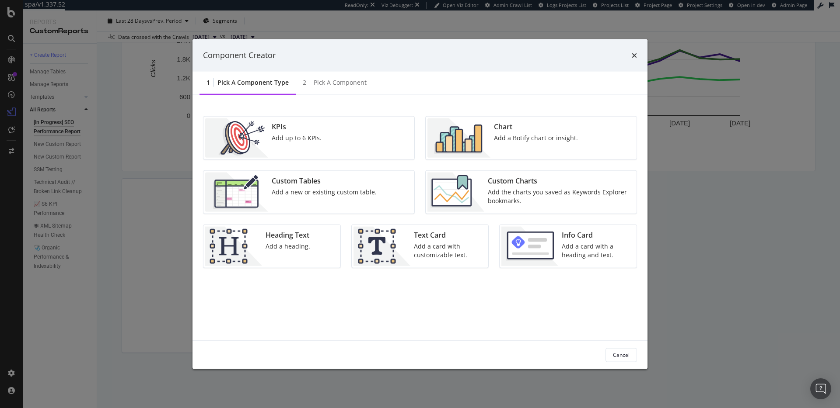
click at [528, 193] on div "Add the charts you saved as Keywords Explorer bookmarks." at bounding box center [559, 196] width 143 height 17
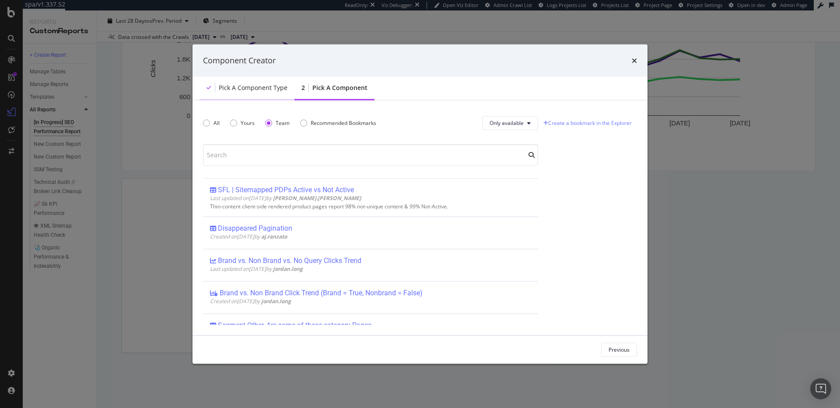
click at [256, 91] on div "Pick a Component type" at bounding box center [253, 87] width 69 height 9
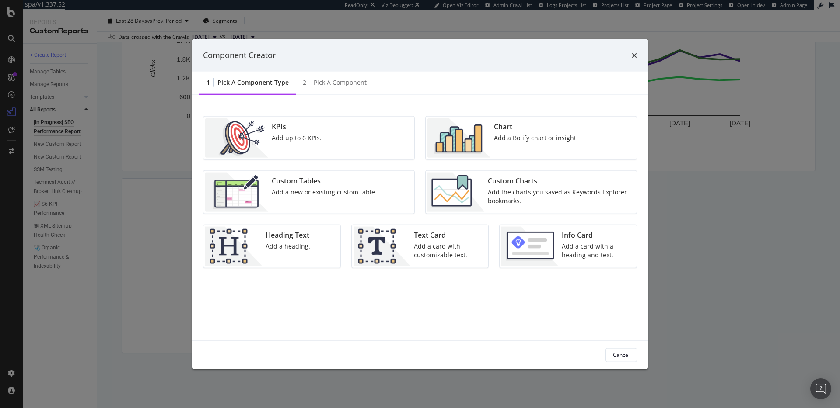
click at [307, 149] on div "KPIs Add up to 6 KPIs." at bounding box center [296, 137] width 57 height 39
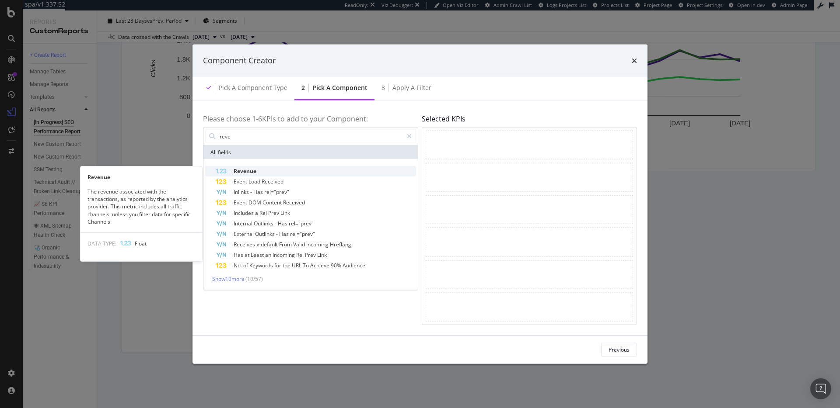
type input "reve"
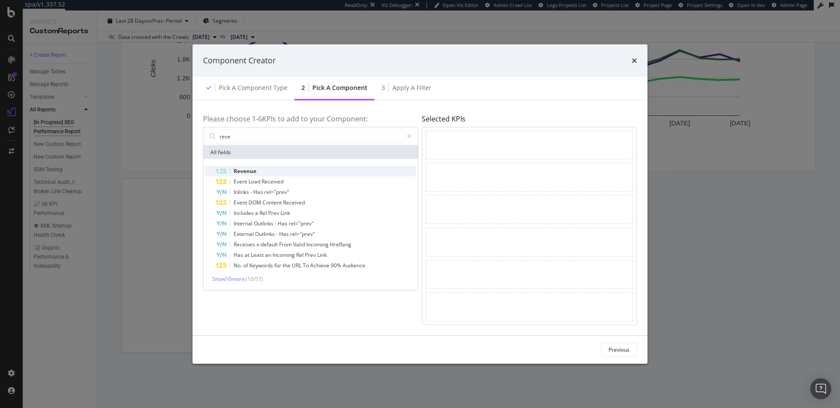
click at [296, 172] on div "Revenue" at bounding box center [316, 171] width 200 height 10
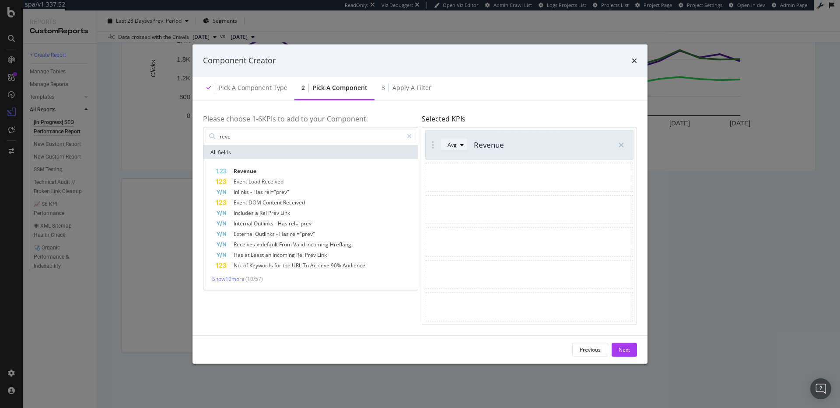
click at [460, 146] on icon "modal" at bounding box center [461, 145] width 3 height 5
click at [489, 122] on h4 "Selected KPIs" at bounding box center [529, 119] width 215 height 8
click at [617, 294] on button "Next" at bounding box center [623, 350] width 25 height 14
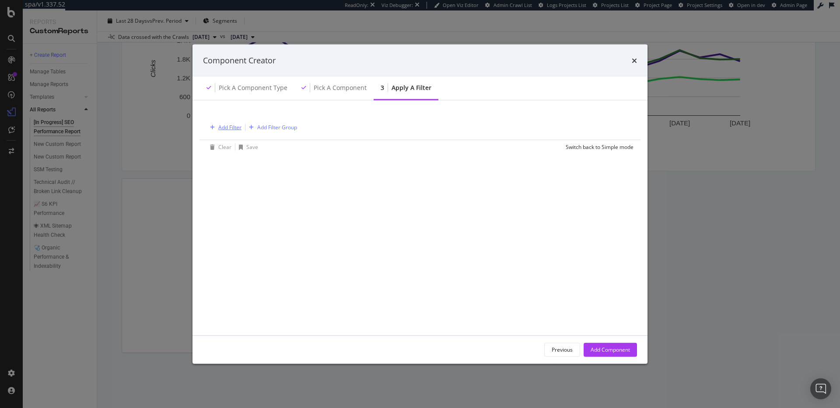
click at [227, 127] on div "Add Filter" at bounding box center [229, 127] width 23 height 7
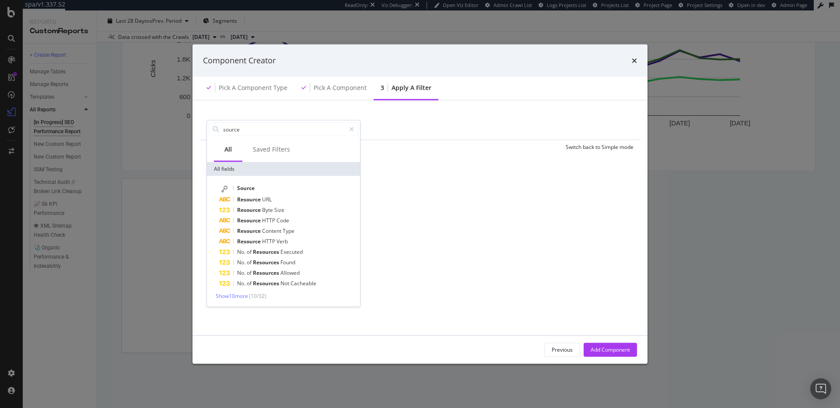
drag, startPoint x: 265, startPoint y: 129, endPoint x: 181, endPoint y: 123, distance: 83.3
click at [181, 123] on div "Component Creator Pick a Component type Pick a Component 3 Apply a Filter Add F…" at bounding box center [420, 204] width 840 height 408
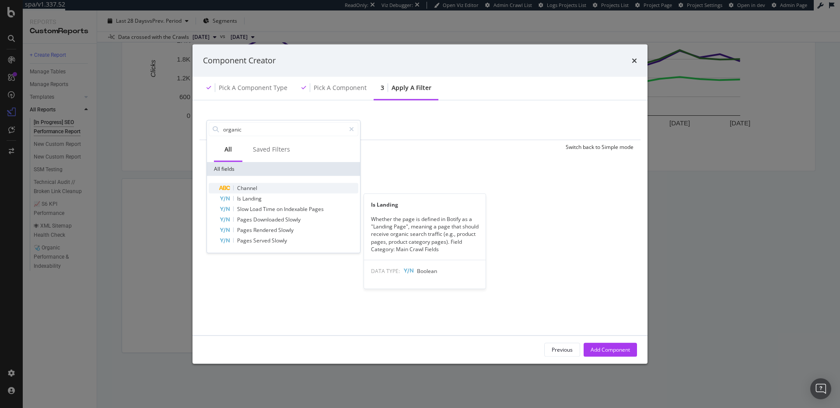
type input "organic"
click at [279, 187] on div "Channel" at bounding box center [288, 188] width 139 height 10
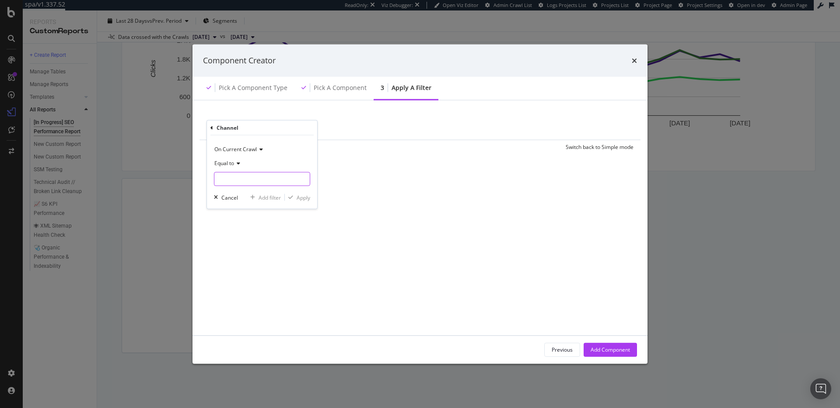
click at [253, 176] on input "modal" at bounding box center [261, 179] width 95 height 14
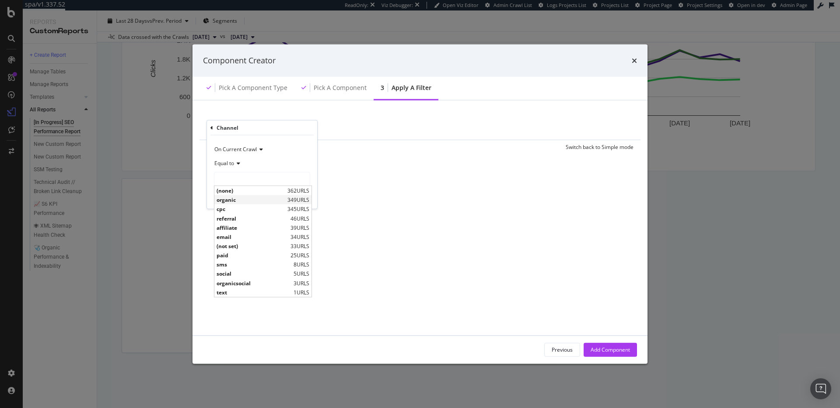
click at [262, 198] on span "organic" at bounding box center [250, 199] width 69 height 7
type input "organic"
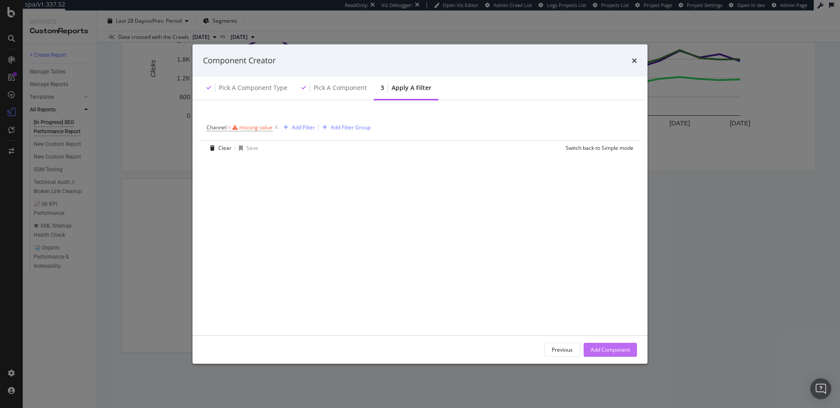
click at [614, 294] on div "Add Component" at bounding box center [609, 349] width 39 height 7
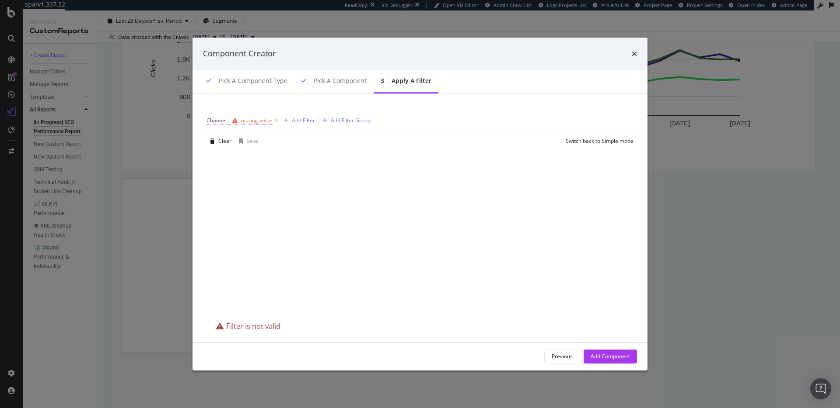
click at [245, 122] on div "missing value" at bounding box center [255, 120] width 33 height 7
click at [242, 164] on div "Equal to" at bounding box center [262, 163] width 96 height 30
click at [242, 164] on input "modal" at bounding box center [261, 171] width 95 height 14
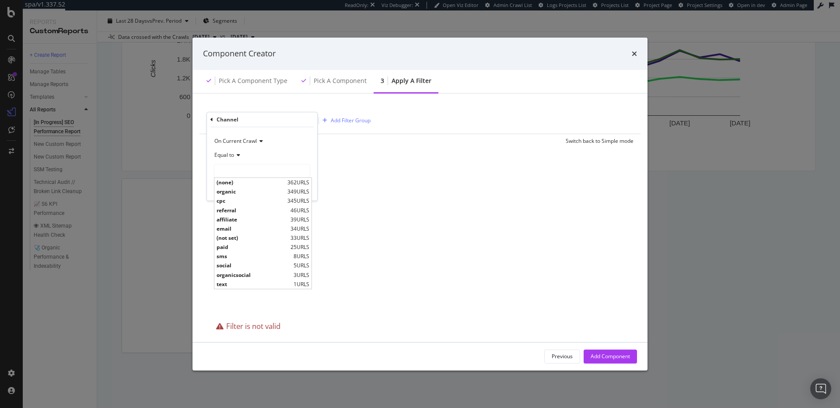
click at [251, 192] on span "organic" at bounding box center [250, 191] width 69 height 7
type input "organic"
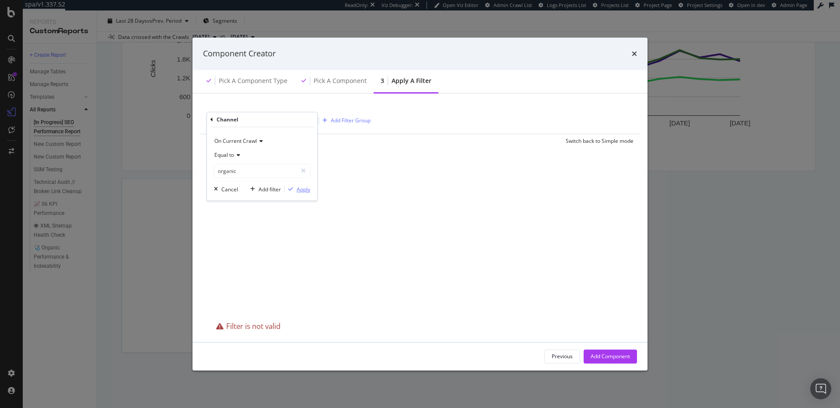
click at [301, 191] on div "Apply" at bounding box center [303, 189] width 14 height 7
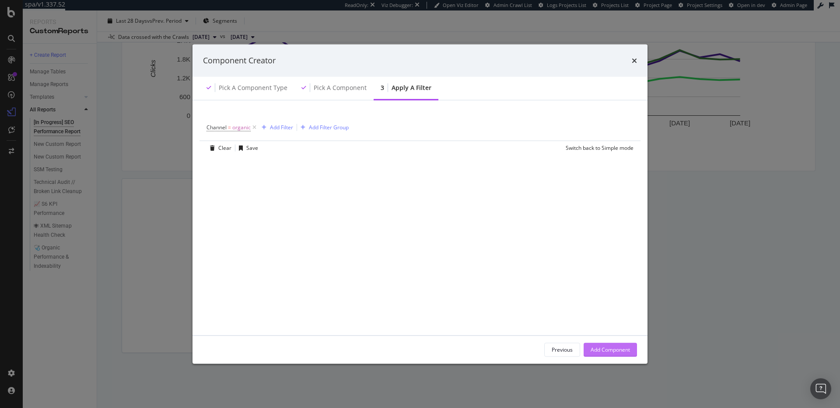
click at [612, 294] on div "Add Component" at bounding box center [609, 349] width 39 height 7
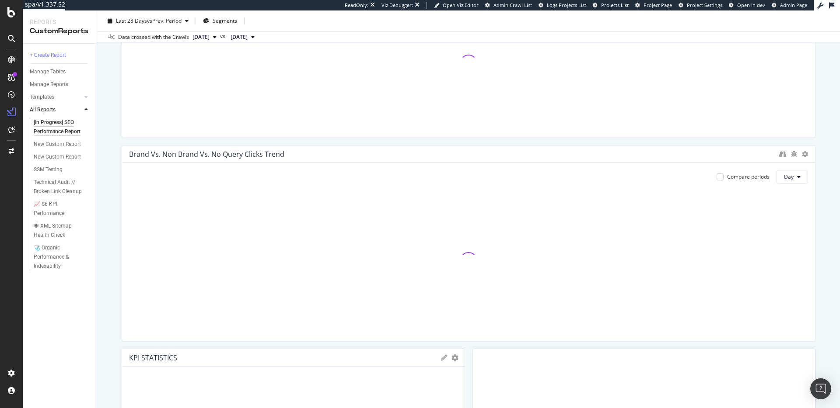
scroll to position [359, 0]
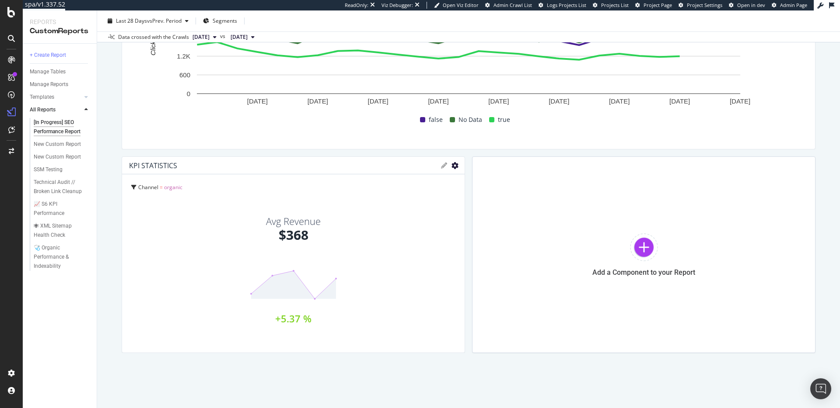
click at [451, 165] on icon "gear" at bounding box center [454, 165] width 7 height 7
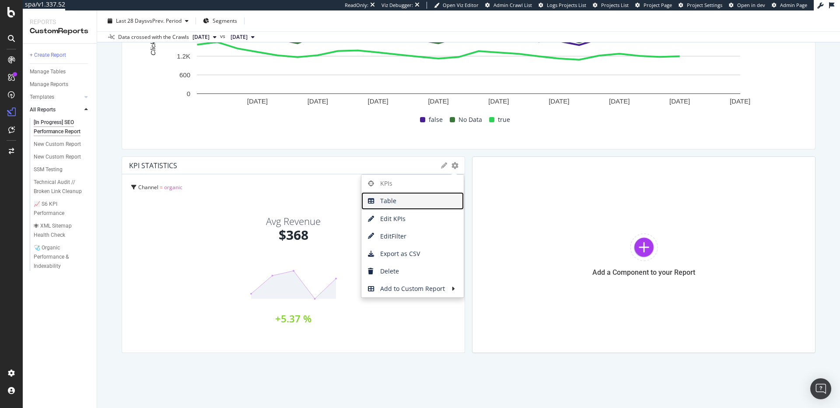
click at [402, 202] on span "Table" at bounding box center [412, 201] width 102 height 13
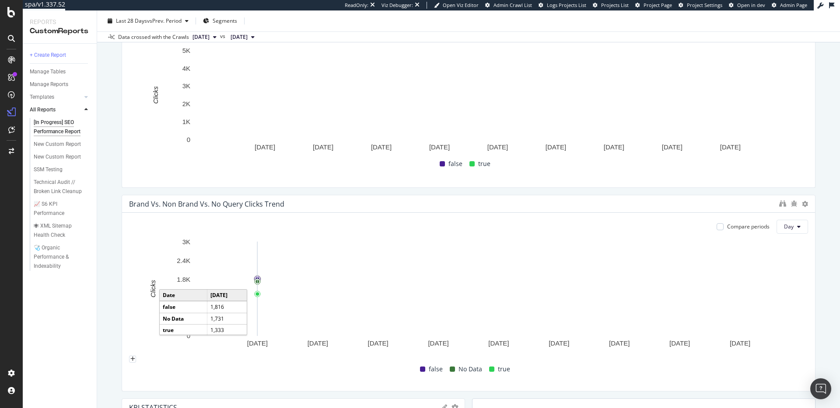
scroll to position [335, 0]
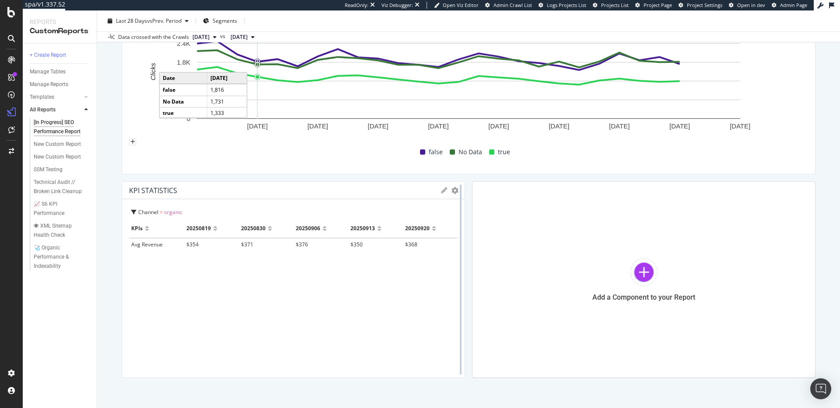
click at [460, 190] on div at bounding box center [461, 280] width 2 height 190
click at [456, 191] on div at bounding box center [460, 279] width 9 height 197
click at [454, 191] on icon "gear" at bounding box center [454, 190] width 7 height 7
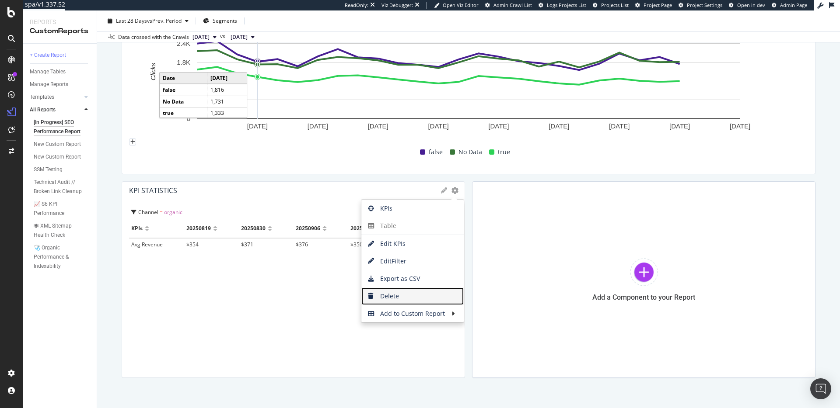
click at [413, 290] on span "Delete" at bounding box center [412, 296] width 102 height 13
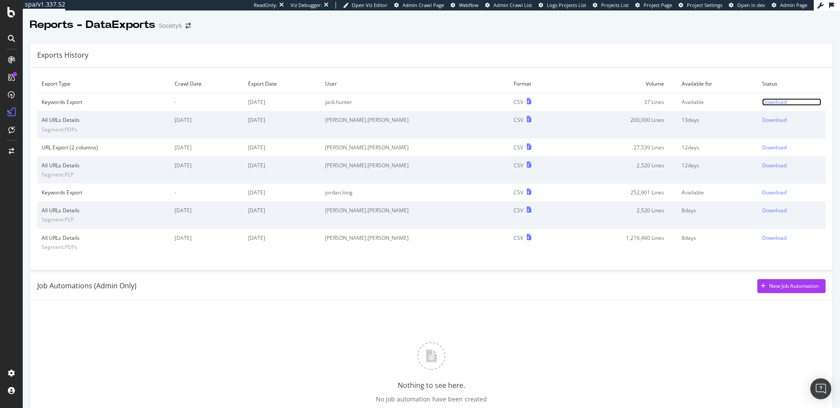
click at [765, 101] on div "Download" at bounding box center [774, 101] width 24 height 7
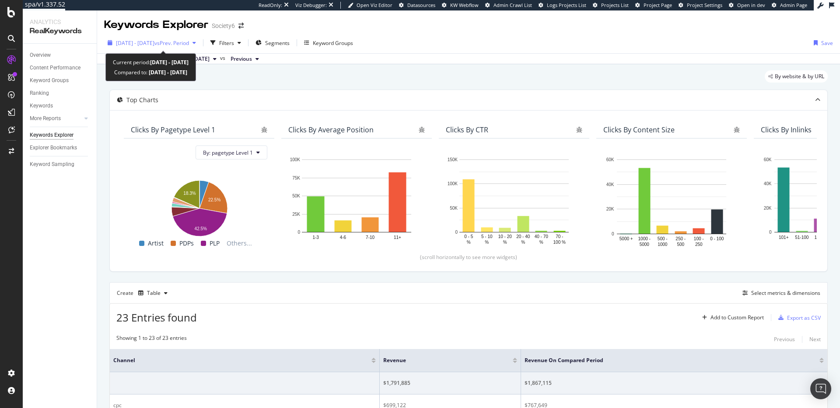
click at [154, 43] on span "[DATE] - [DATE]" at bounding box center [135, 42] width 38 height 7
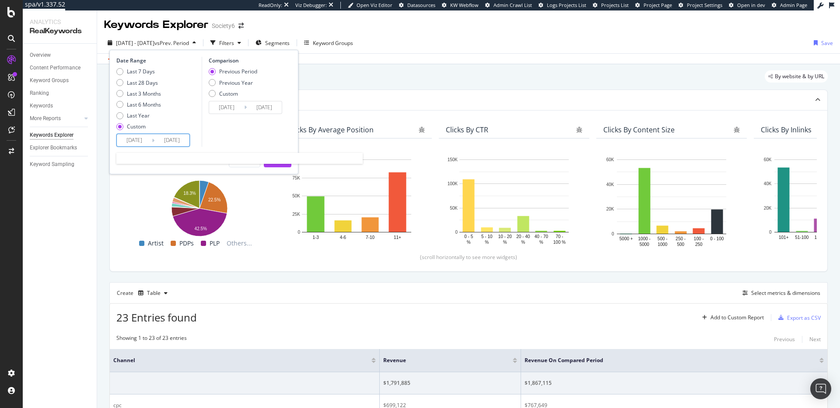
click at [134, 142] on input "[DATE]" at bounding box center [134, 140] width 35 height 12
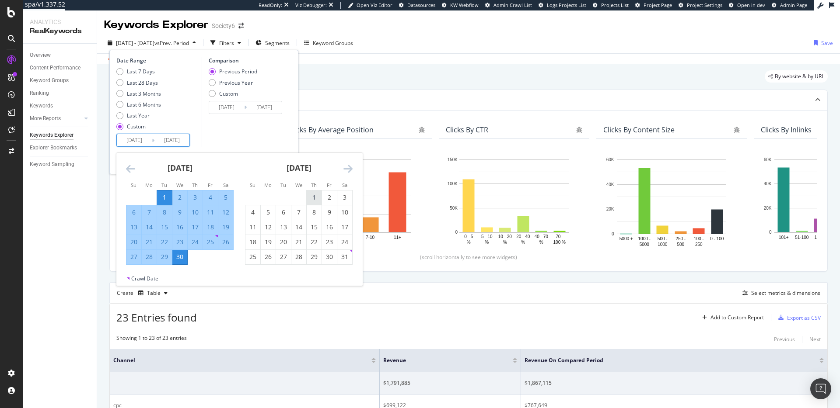
click at [318, 198] on div "1" at bounding box center [314, 197] width 15 height 9
type input "2025/05/01"
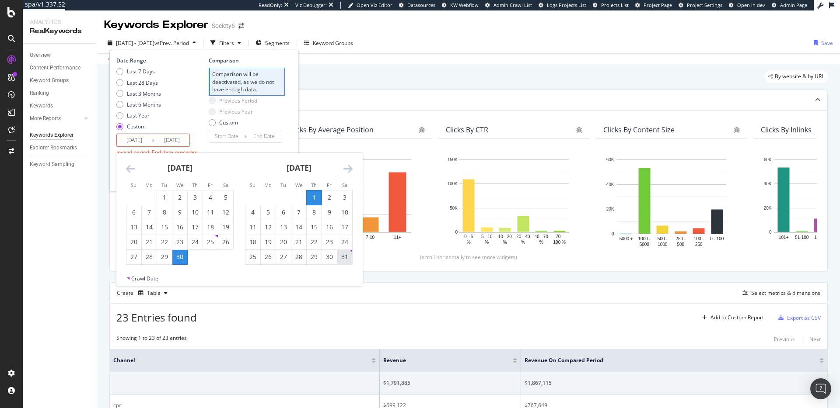
click at [342, 255] on div "31" at bounding box center [344, 257] width 15 height 9
type input "2025/05/31"
type input "[DATE]"
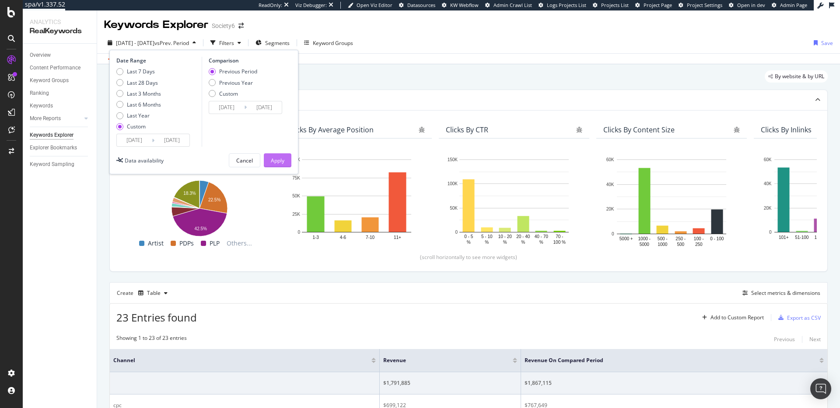
click at [287, 157] on button "Apply" at bounding box center [278, 160] width 28 height 14
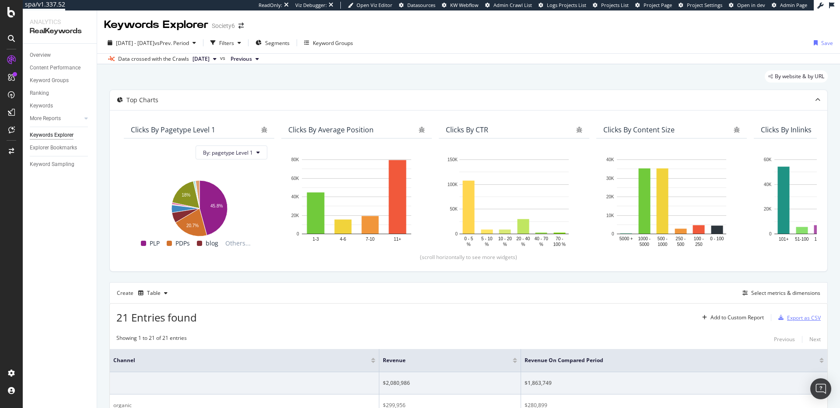
click at [806, 317] on div "Export as CSV" at bounding box center [804, 317] width 34 height 7
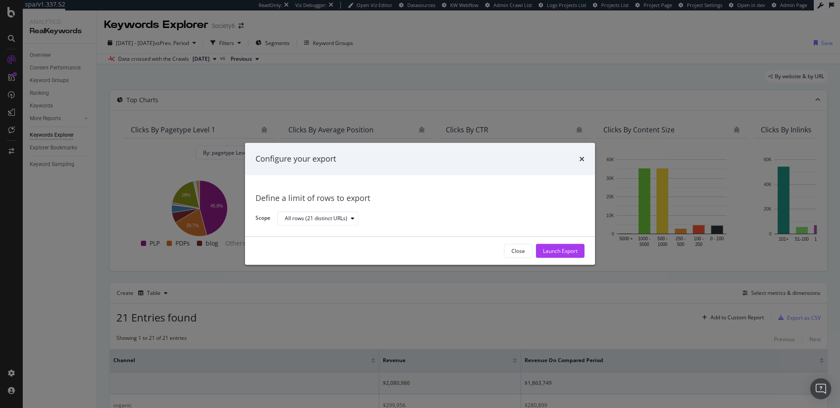
click at [570, 249] on div "Launch Export" at bounding box center [560, 251] width 35 height 7
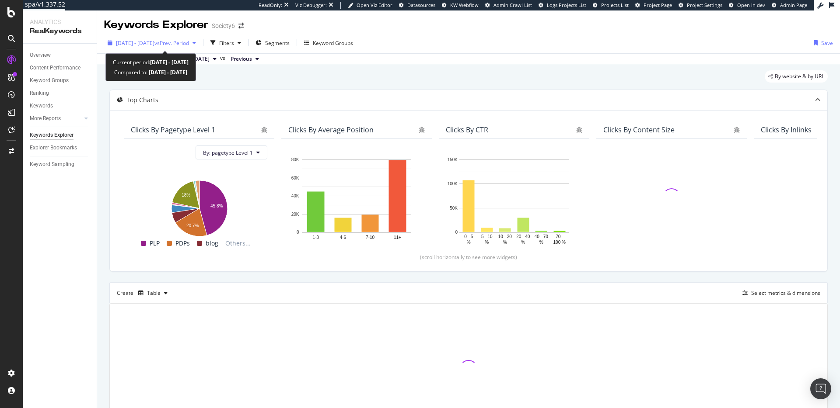
click at [183, 48] on div "[DATE] - [DATE] vs Prev. Period" at bounding box center [151, 42] width 95 height 13
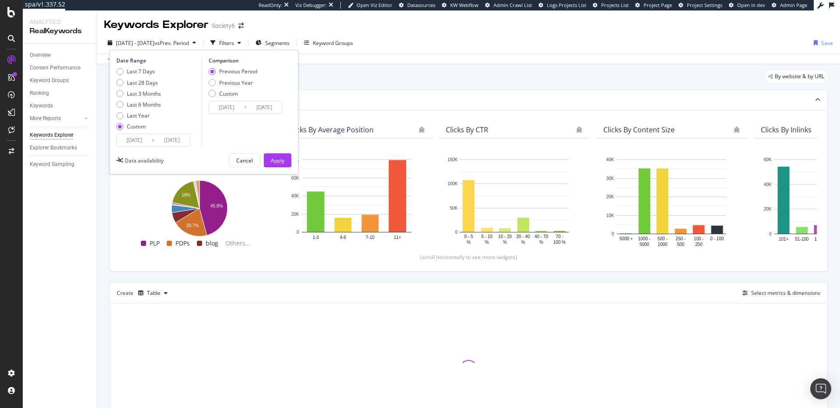
click at [180, 140] on input "[DATE]" at bounding box center [171, 140] width 35 height 12
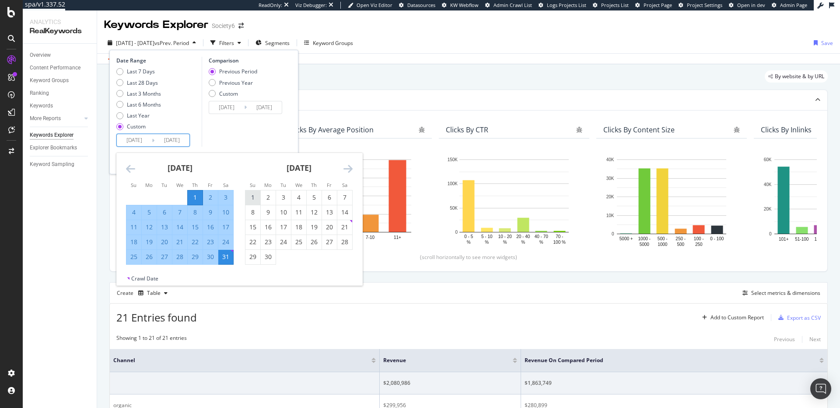
click at [256, 198] on div "1" at bounding box center [252, 197] width 15 height 9
type input "2025/06/01"
type input "2025/03/30"
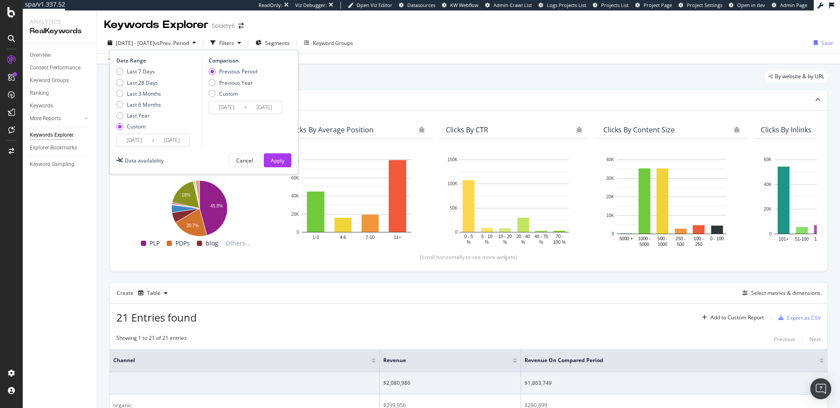
click at [176, 140] on input "2025/06/01" at bounding box center [171, 140] width 35 height 12
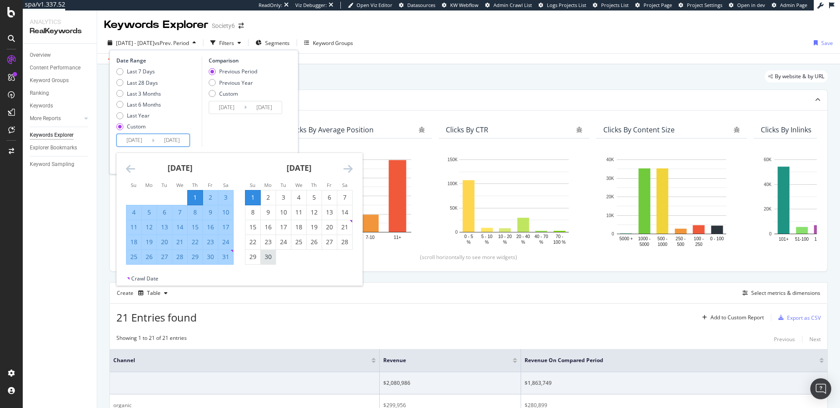
click at [266, 257] on div "30" at bounding box center [268, 257] width 15 height 9
type input "2025/06/30"
type input "2025/03/01"
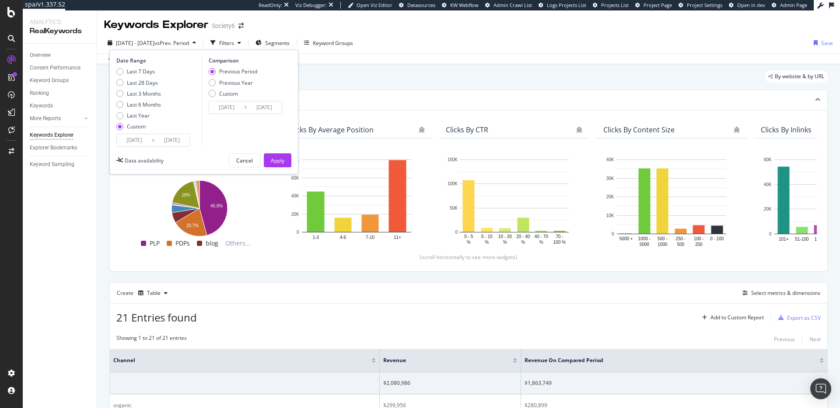
click at [147, 142] on input "2025/05/01" at bounding box center [134, 140] width 35 height 12
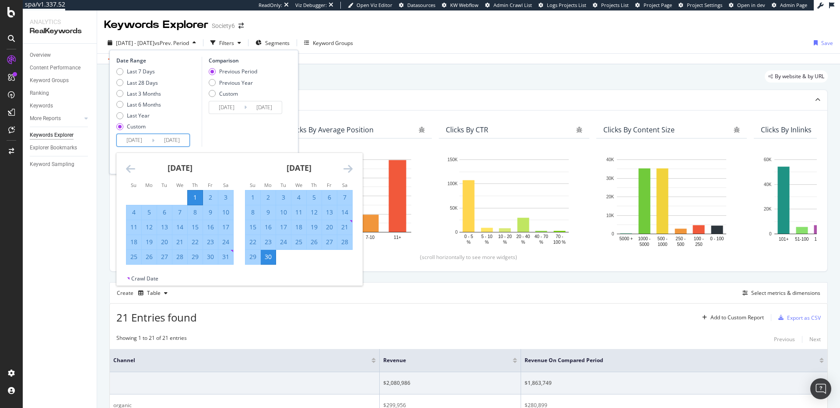
click at [258, 197] on div "1" at bounding box center [252, 197] width 15 height 9
type input "2025/06/01"
type input "2025/05/02"
type input "2025/05/31"
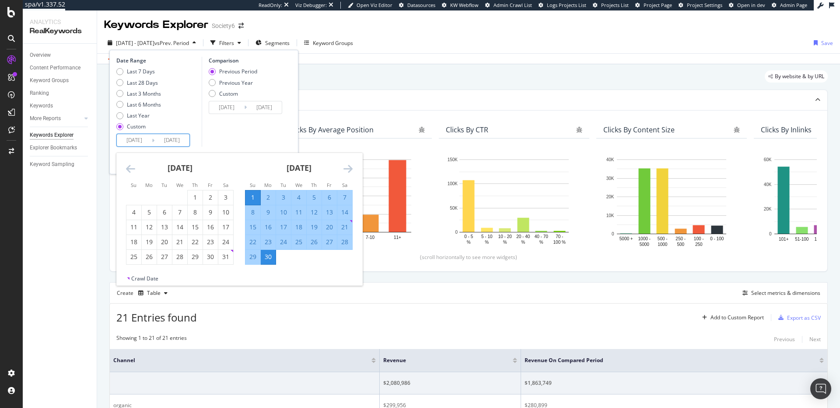
click at [269, 256] on div "30" at bounding box center [268, 257] width 15 height 9
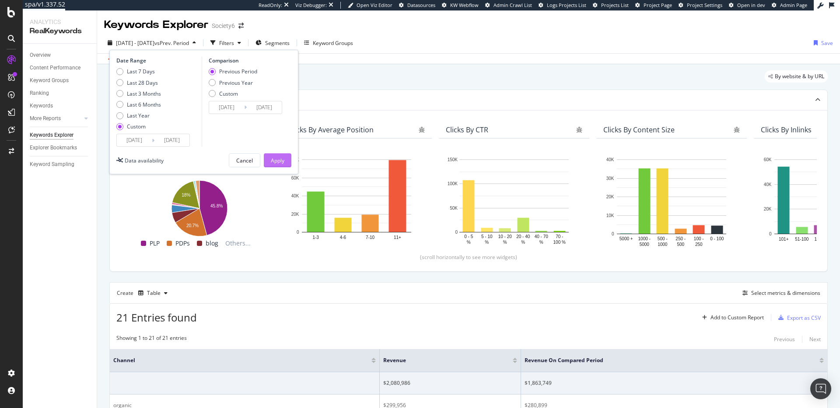
click at [280, 160] on div "Apply" at bounding box center [278, 160] width 14 height 7
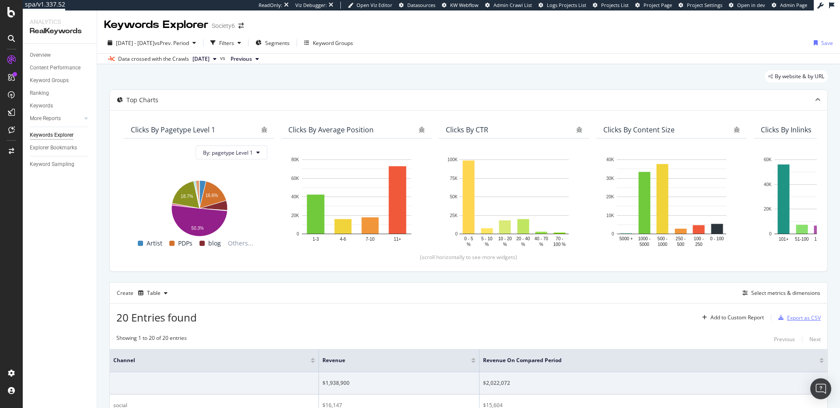
click at [807, 316] on div "Export as CSV" at bounding box center [804, 317] width 34 height 7
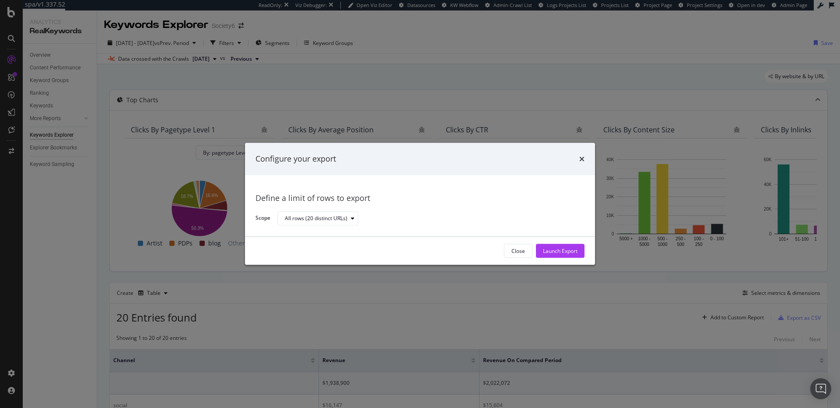
click at [566, 249] on div "Launch Export" at bounding box center [560, 251] width 35 height 7
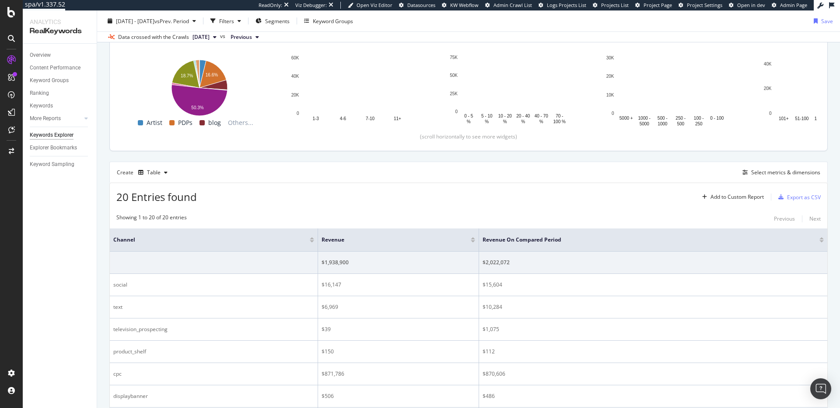
scroll to position [133, 0]
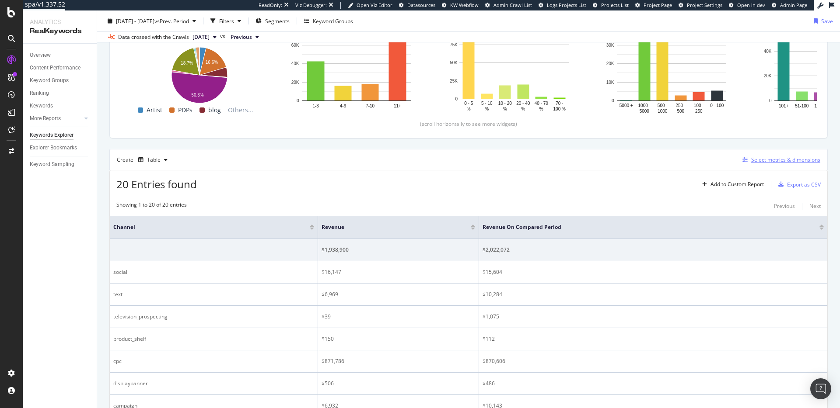
click at [771, 162] on div "Select metrics & dimensions" at bounding box center [785, 159] width 69 height 7
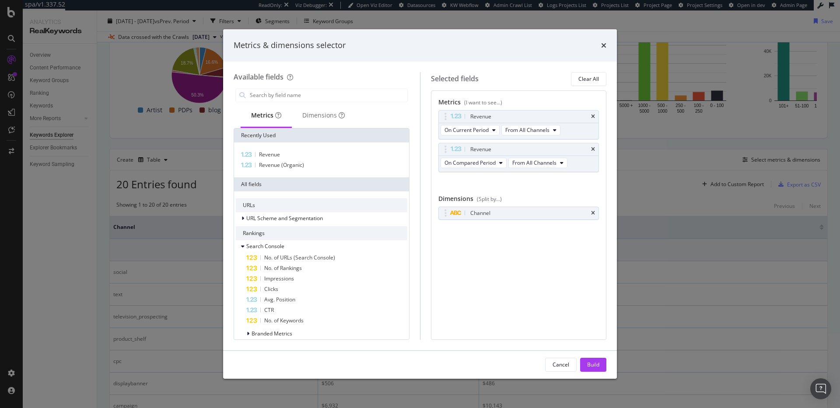
click at [666, 207] on div "Metrics & dimensions selector Available fields Metrics Dimensions Recently Used…" at bounding box center [420, 204] width 840 height 408
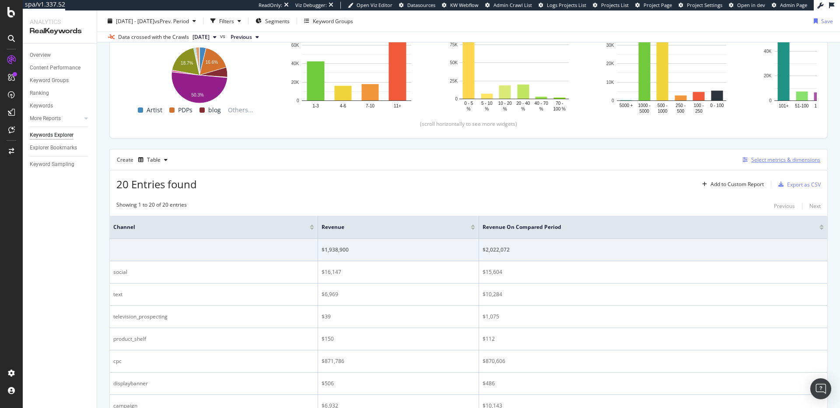
click at [775, 157] on div "Select metrics & dimensions" at bounding box center [785, 159] width 69 height 7
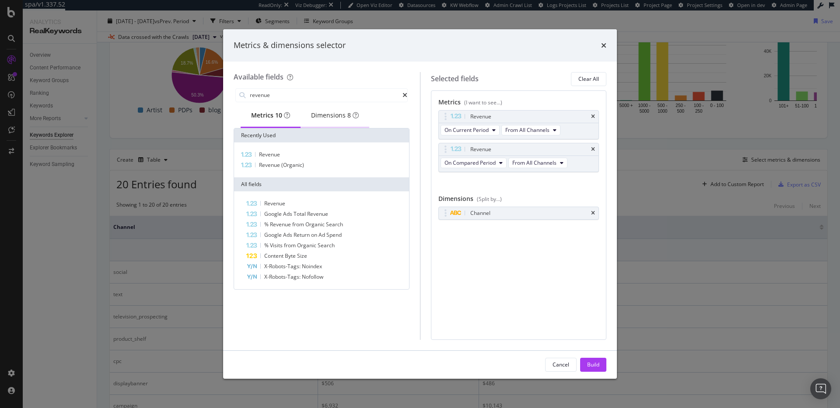
type input "revenue"
click at [330, 110] on div "Dimensions 8" at bounding box center [334, 116] width 69 height 24
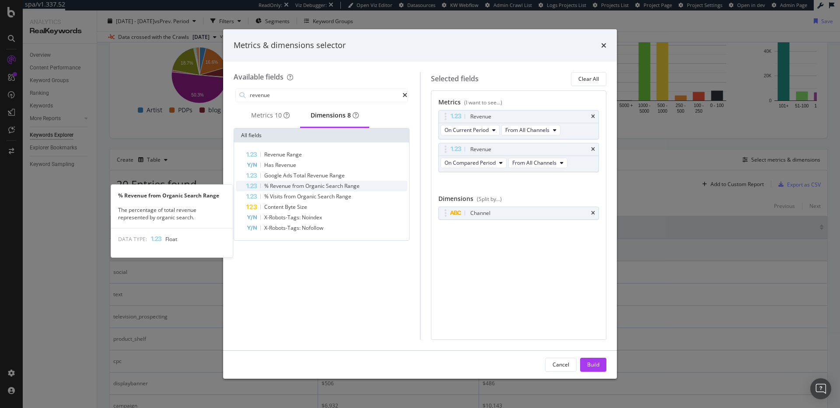
click at [307, 187] on span "Organic" at bounding box center [315, 185] width 21 height 7
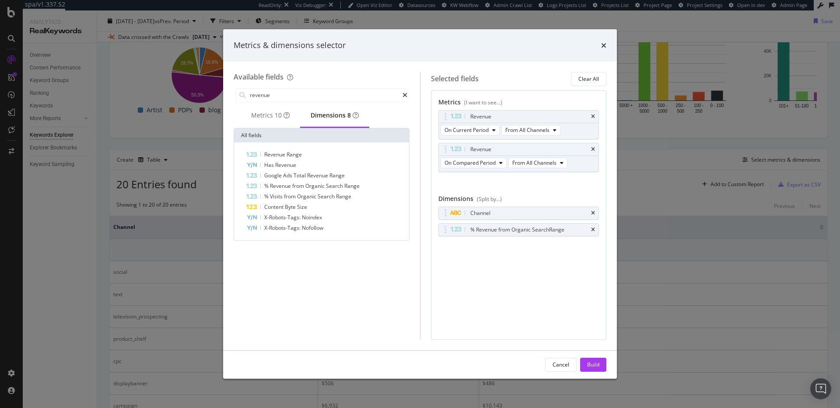
click at [585, 366] on button "Build" at bounding box center [593, 365] width 26 height 14
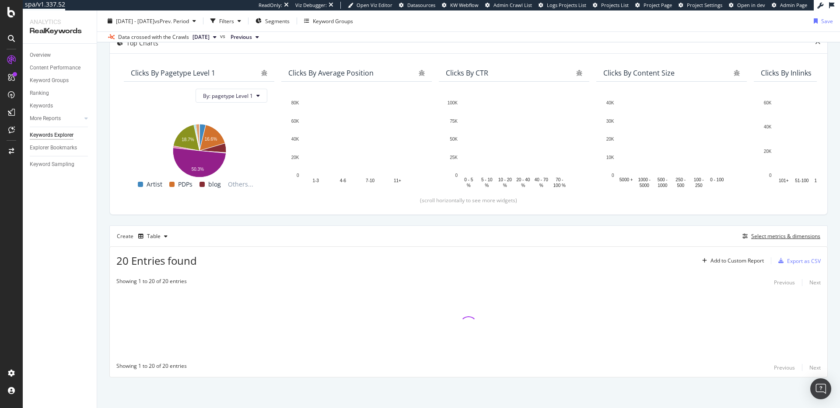
scroll to position [57, 0]
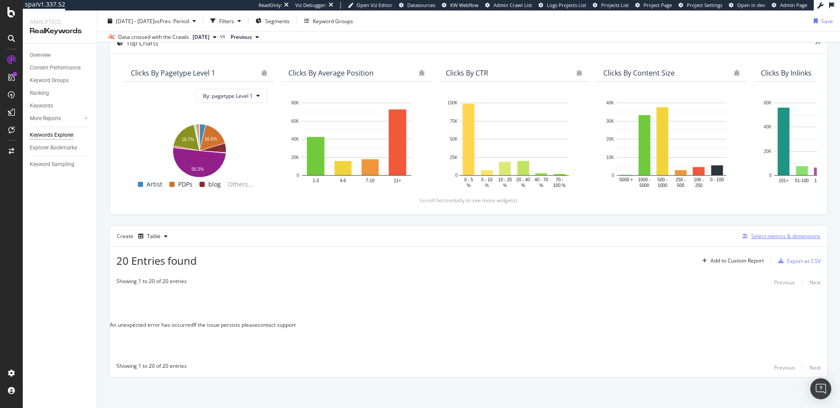
click at [769, 233] on div "Select metrics & dimensions" at bounding box center [785, 236] width 69 height 7
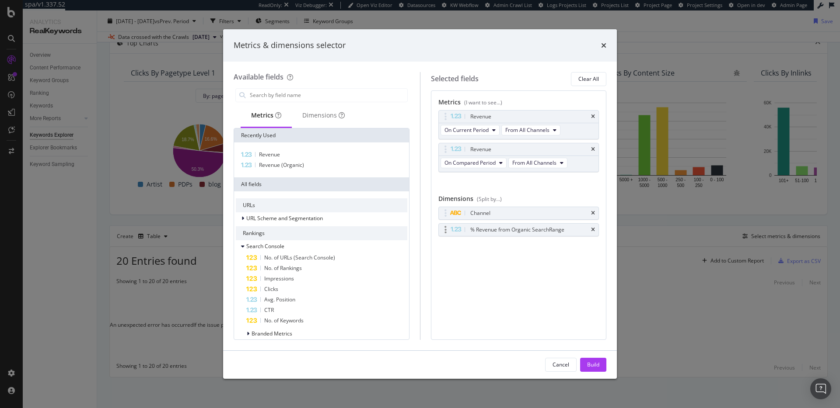
click at [592, 212] on icon "times" at bounding box center [593, 213] width 4 height 5
drag, startPoint x: 593, startPoint y: 148, endPoint x: 593, endPoint y: 130, distance: 17.9
click at [593, 148] on icon "times" at bounding box center [593, 149] width 4 height 5
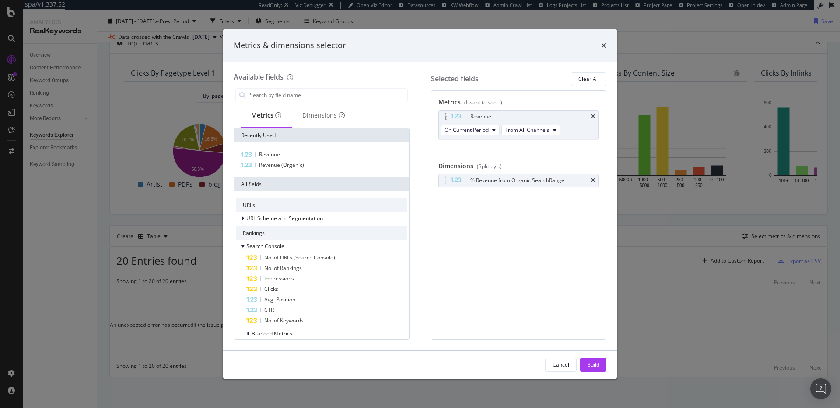
click at [592, 120] on div "Revenue" at bounding box center [519, 117] width 160 height 12
click at [589, 119] on div "Revenue" at bounding box center [528, 116] width 121 height 9
click at [591, 116] on icon "times" at bounding box center [593, 116] width 4 height 5
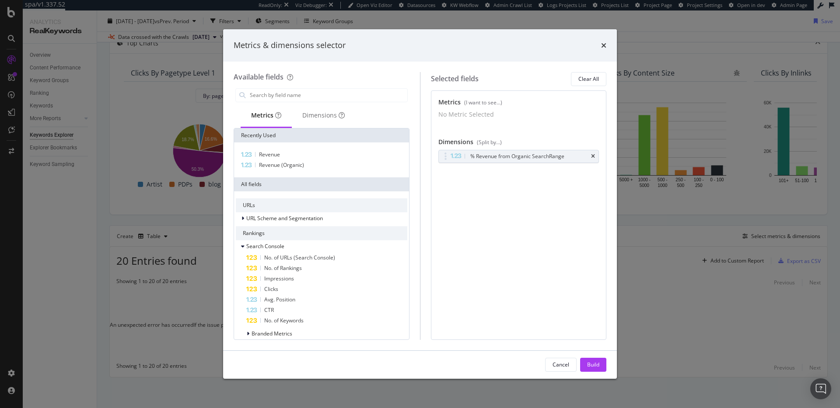
click at [605, 366] on button "Build" at bounding box center [593, 365] width 26 height 14
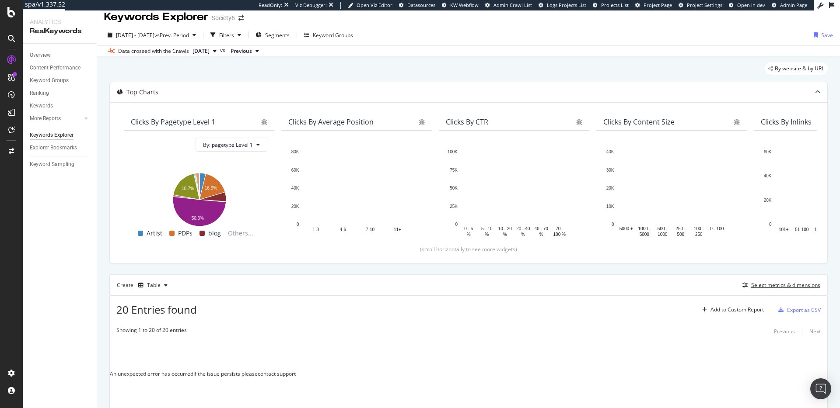
scroll to position [57, 0]
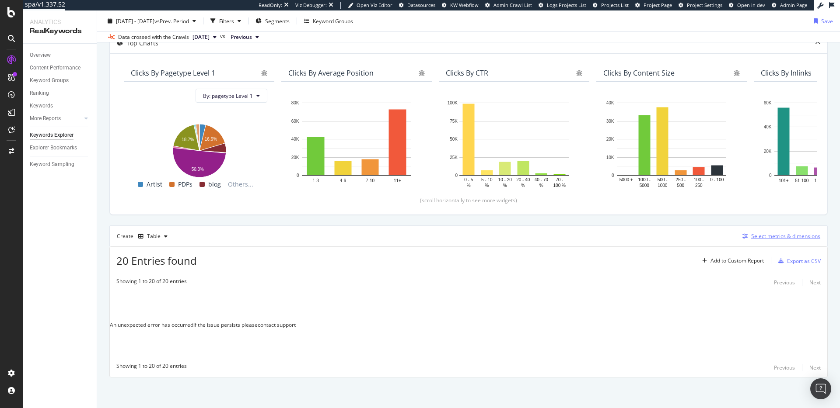
click at [758, 235] on div "Select metrics & dimensions" at bounding box center [785, 236] width 69 height 7
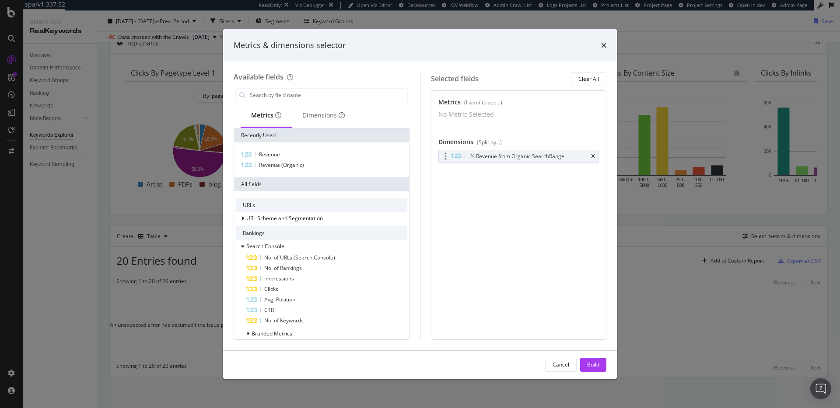
click at [519, 161] on div "% Revenue from Organic Search Range" at bounding box center [517, 156] width 94 height 9
click at [607, 45] on div "Metrics & dimensions selector" at bounding box center [420, 45] width 394 height 32
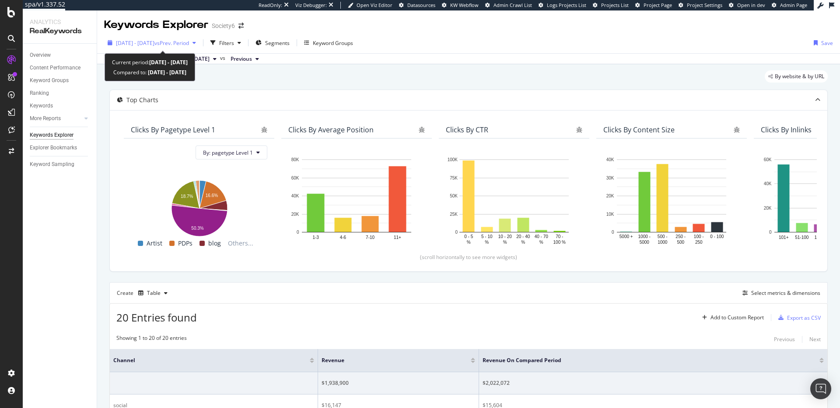
click at [154, 44] on span "[DATE] - [DATE]" at bounding box center [135, 42] width 38 height 7
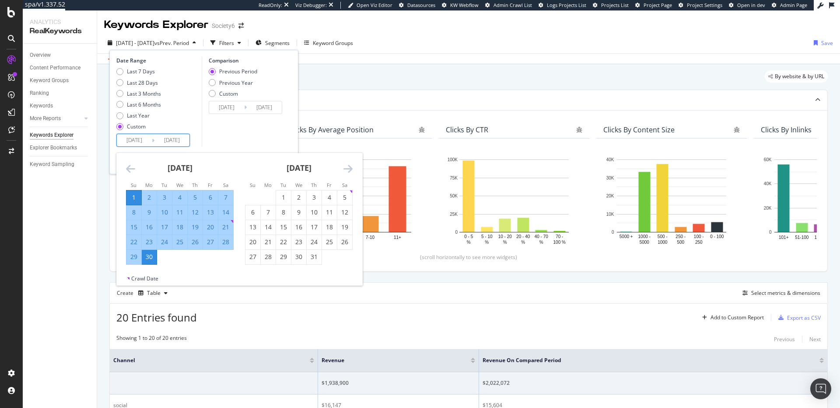
click at [172, 146] on input "[DATE]" at bounding box center [171, 140] width 35 height 12
click at [285, 193] on div "1" at bounding box center [283, 197] width 15 height 9
type input "[DATE]"
click at [164, 143] on input "[DATE]" at bounding box center [171, 140] width 35 height 12
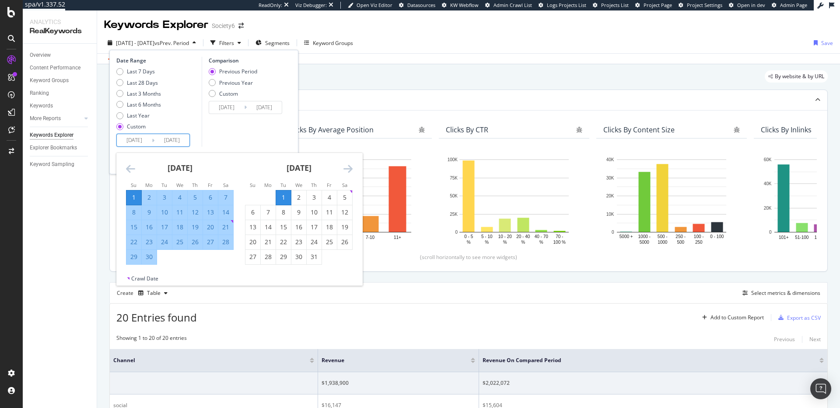
click at [307, 256] on div "31" at bounding box center [314, 257] width 15 height 9
type input "[DATE]"
type input "2025/04/01"
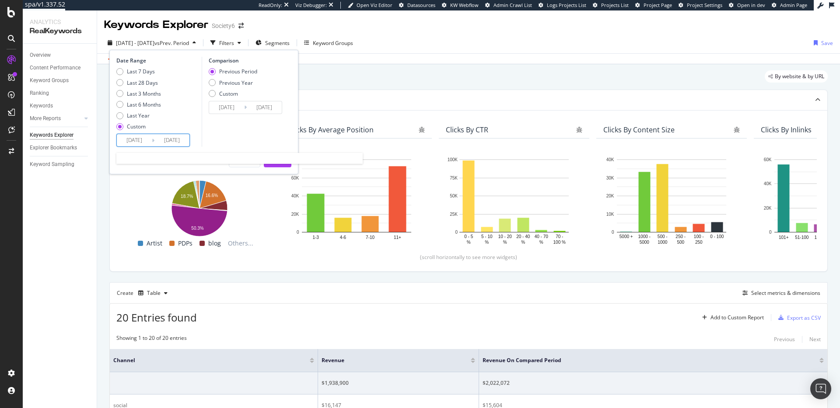
drag, startPoint x: 169, startPoint y: 140, endPoint x: 189, endPoint y: 146, distance: 20.5
click at [169, 140] on input "[DATE]" at bounding box center [171, 140] width 35 height 12
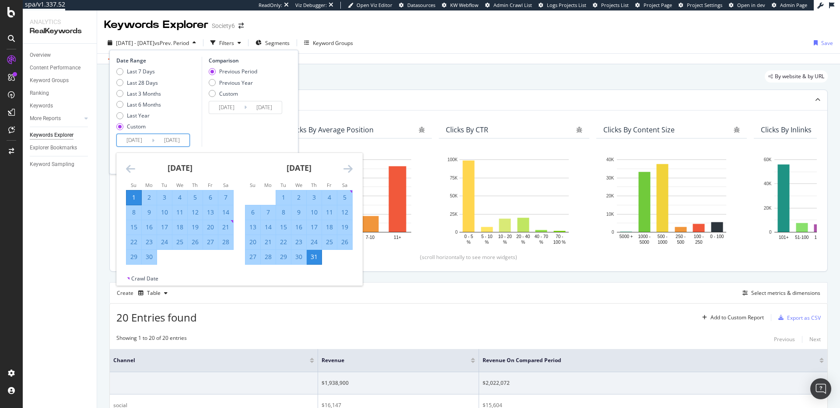
click at [280, 198] on div "1" at bounding box center [283, 197] width 15 height 9
type input "[DATE]"
type input "2025/05/01"
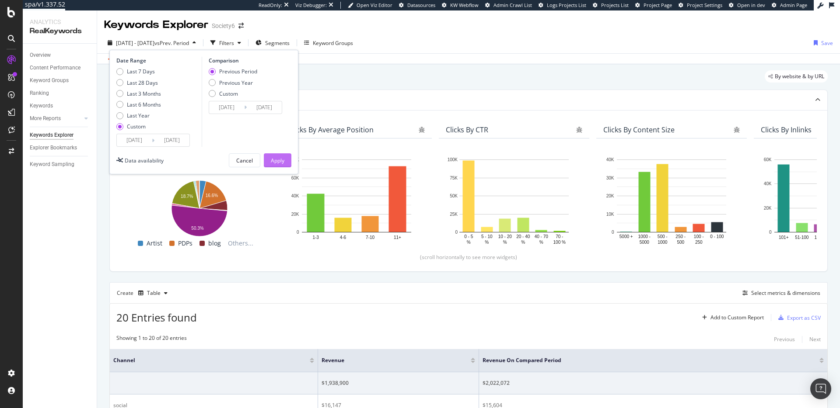
click at [282, 156] on div "Apply" at bounding box center [278, 160] width 14 height 13
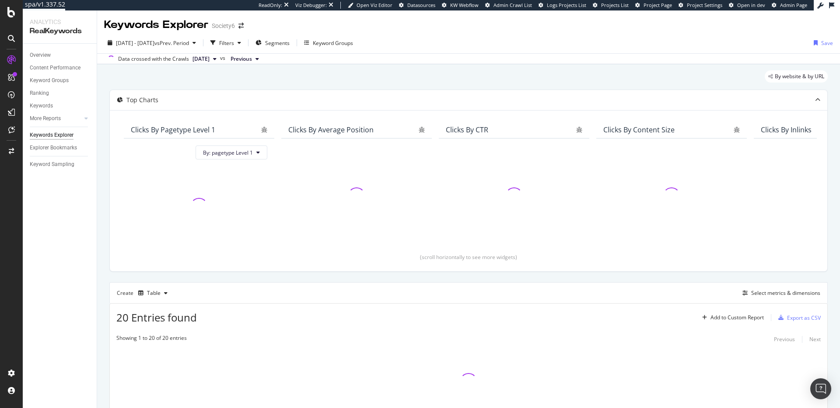
click at [170, 50] on div "2025 Jun. 1st - Jul. 1st vs Prev. Period Filters Segments Keyword Groups Save" at bounding box center [468, 44] width 743 height 17
click at [171, 48] on div "2025 Jun. 1st - Jul. 1st vs Prev. Period" at bounding box center [151, 42] width 95 height 13
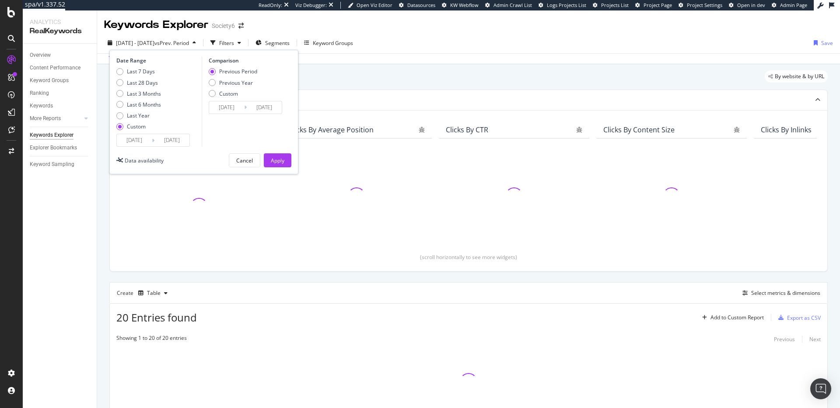
click at [144, 142] on input "2025/06/01" at bounding box center [134, 140] width 35 height 12
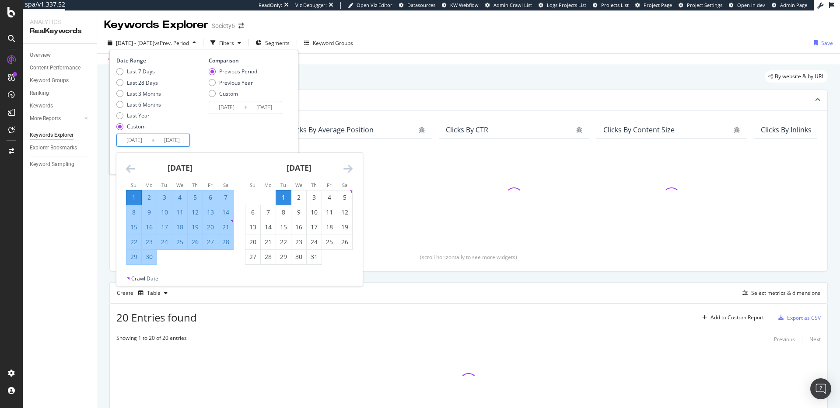
click at [282, 200] on div "1" at bounding box center [283, 197] width 15 height 9
type input "[DATE]"
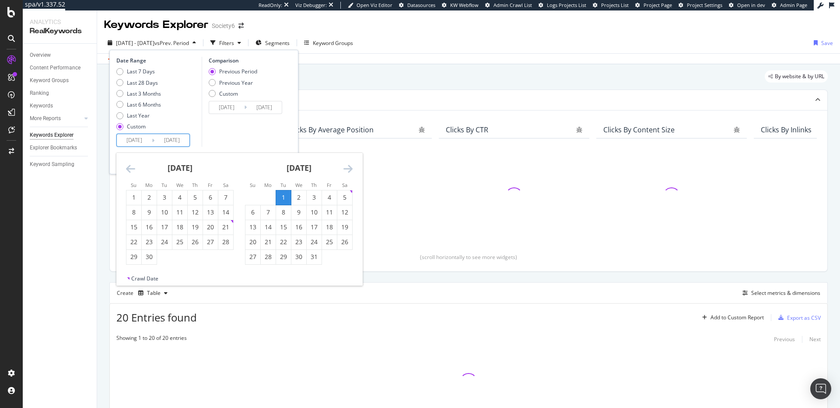
click at [282, 200] on div "1" at bounding box center [283, 197] width 15 height 9
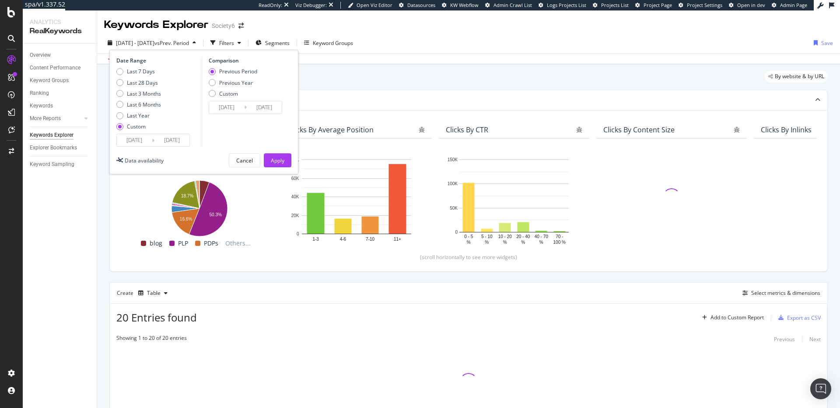
click at [176, 139] on input "[DATE]" at bounding box center [171, 140] width 35 height 12
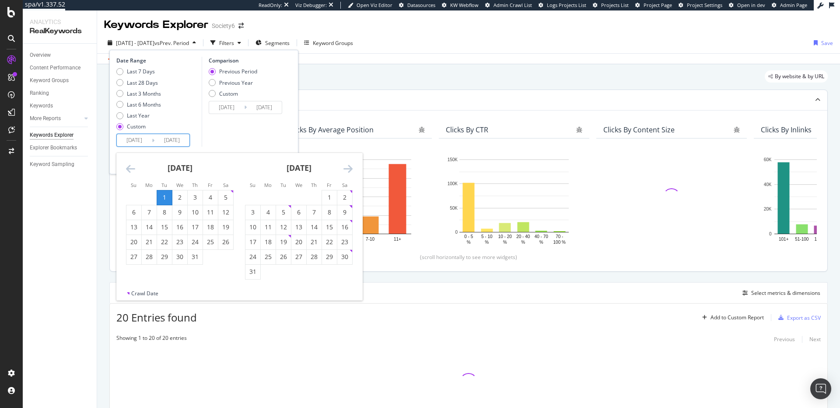
click at [192, 255] on div "31" at bounding box center [195, 257] width 15 height 9
type input "[DATE]"
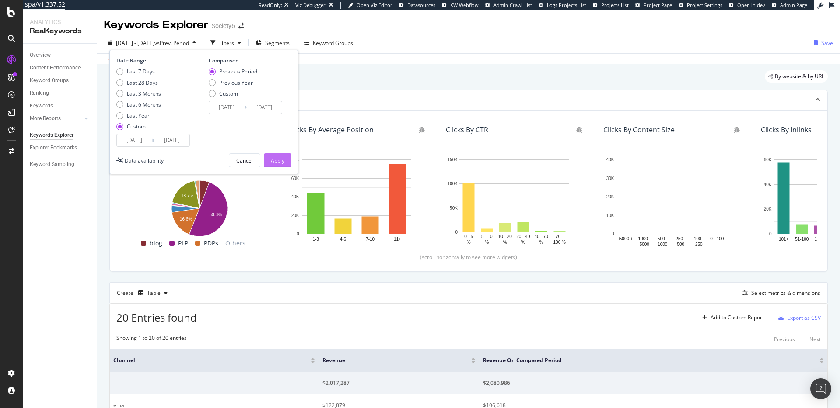
click at [274, 157] on div "Apply" at bounding box center [278, 160] width 14 height 7
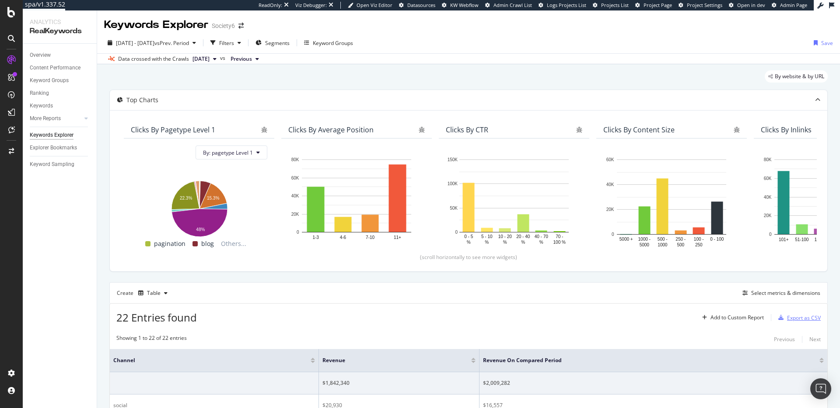
click at [793, 322] on div "Export as CSV" at bounding box center [797, 317] width 46 height 13
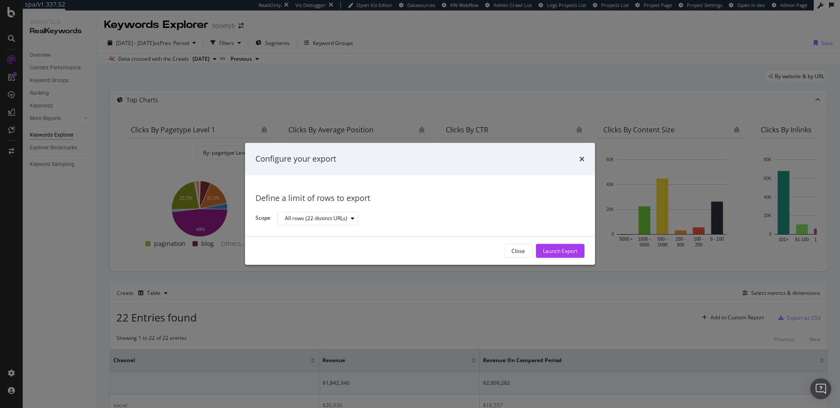
click at [572, 251] on div "Launch Export" at bounding box center [560, 251] width 35 height 7
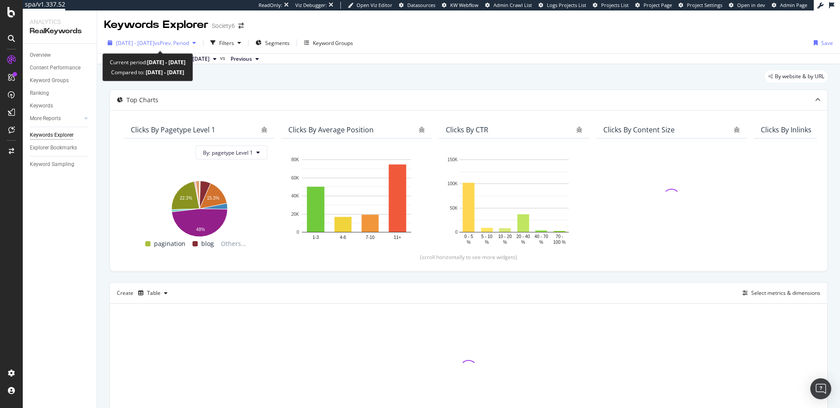
click at [168, 39] on span "vs Prev. Period" at bounding box center [171, 42] width 35 height 7
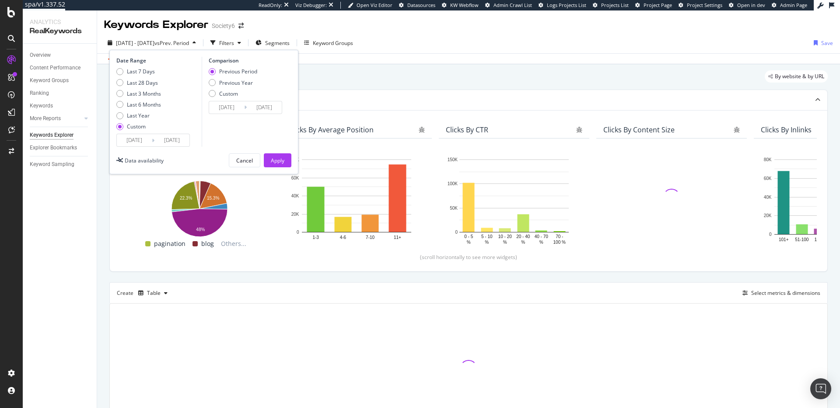
click at [165, 142] on input "[DATE]" at bounding box center [171, 140] width 35 height 12
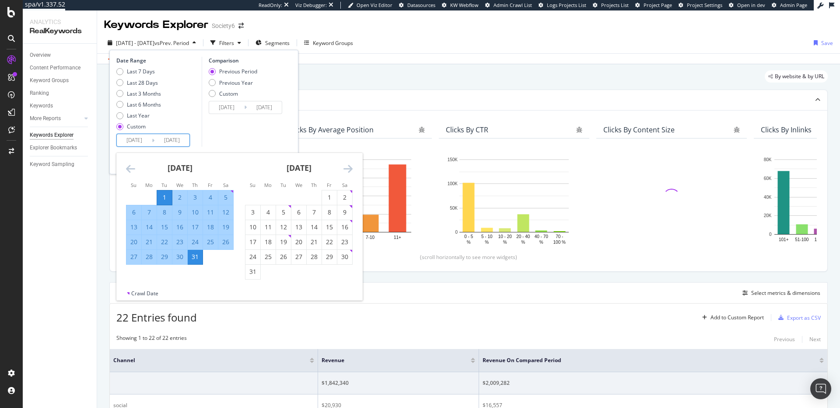
click at [319, 196] on td "Calendar" at bounding box center [314, 197] width 15 height 15
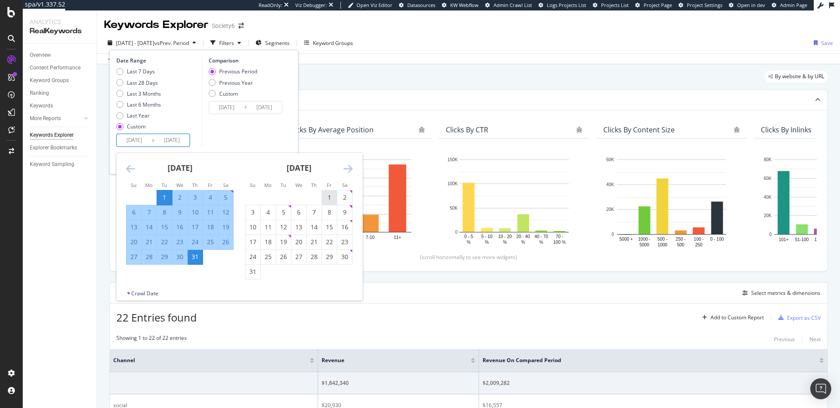
click at [323, 197] on div "1" at bounding box center [329, 197] width 15 height 9
type input "[DATE]"
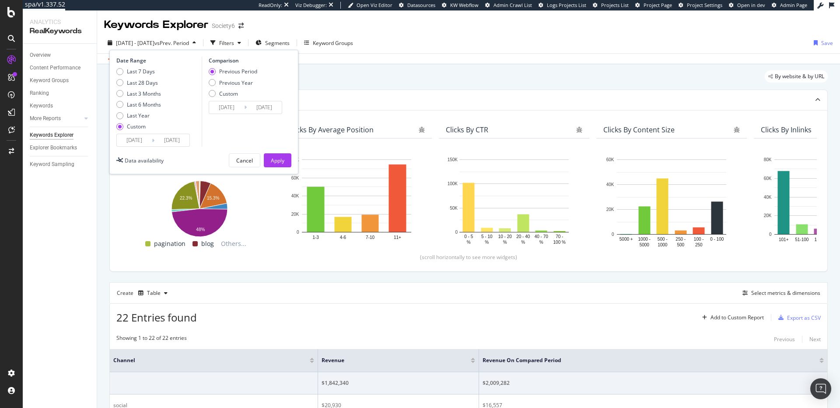
click at [179, 142] on input "[DATE]" at bounding box center [171, 140] width 35 height 12
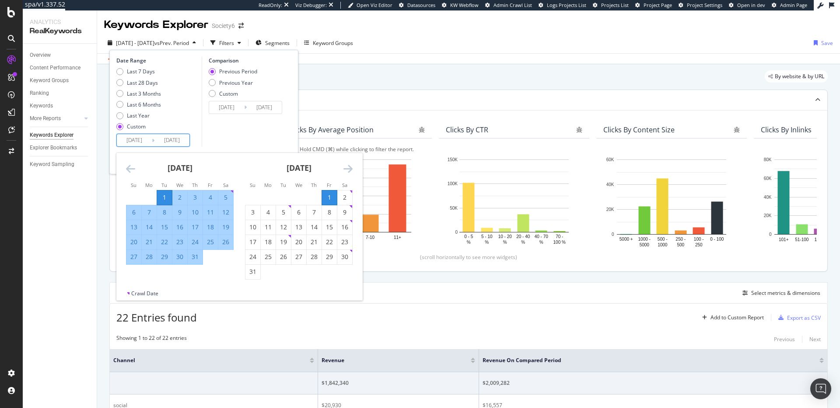
click at [326, 198] on div "1" at bounding box center [329, 197] width 15 height 9
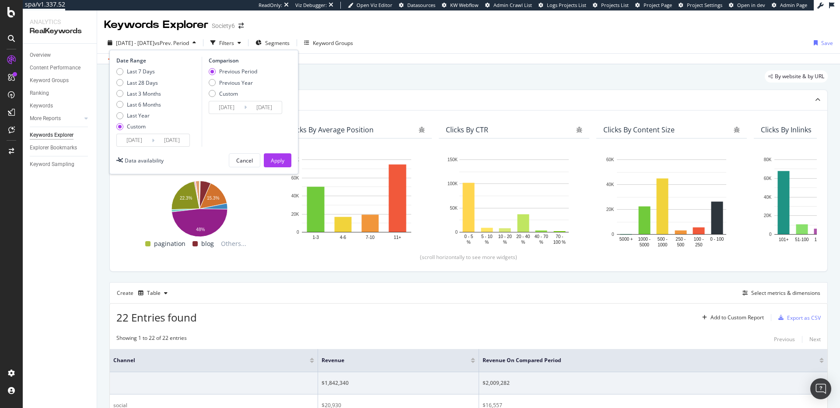
click at [177, 140] on input "[DATE]" at bounding box center [171, 140] width 35 height 12
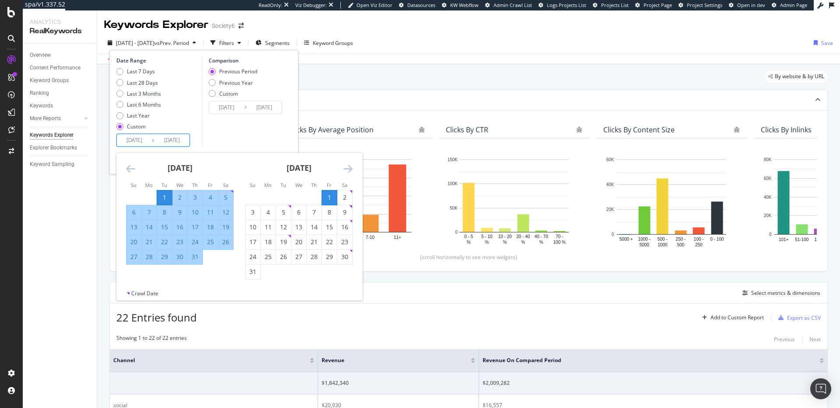
click at [139, 139] on input "[DATE]" at bounding box center [134, 140] width 35 height 12
click at [323, 197] on div "1" at bounding box center [329, 197] width 15 height 9
type input "[DATE]"
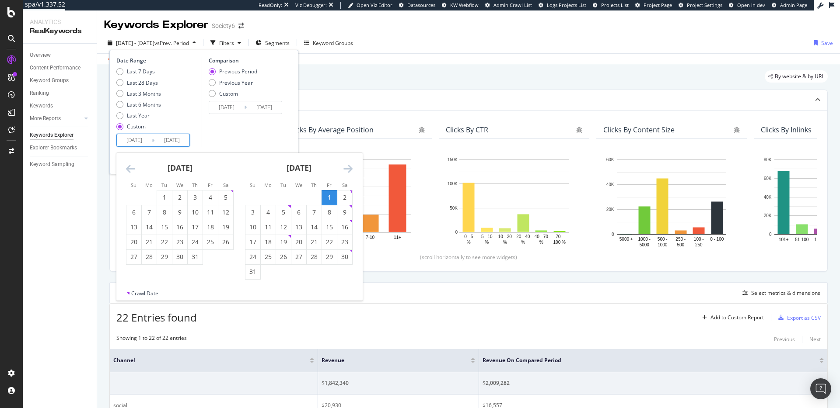
click at [177, 142] on input "[DATE]" at bounding box center [171, 140] width 35 height 12
click at [253, 272] on div "31" at bounding box center [252, 272] width 15 height 9
type input "[DATE]"
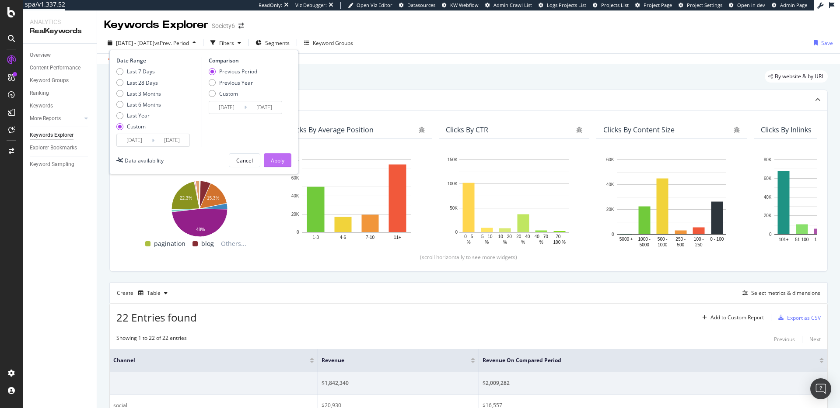
click at [273, 162] on div "Apply" at bounding box center [278, 160] width 14 height 7
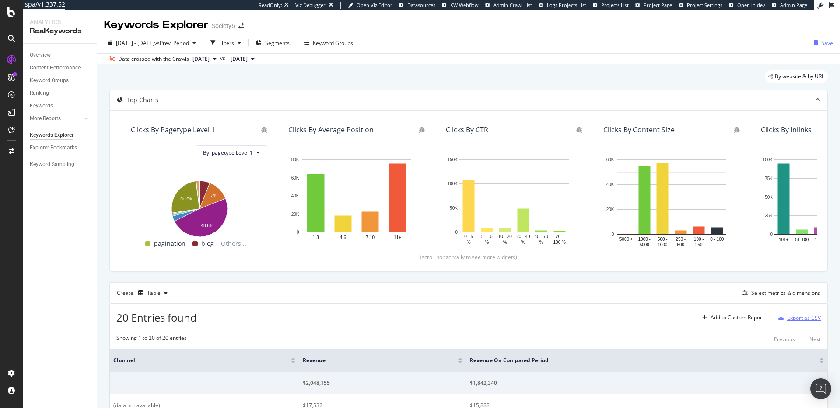
click at [807, 316] on div "Export as CSV" at bounding box center [804, 317] width 34 height 7
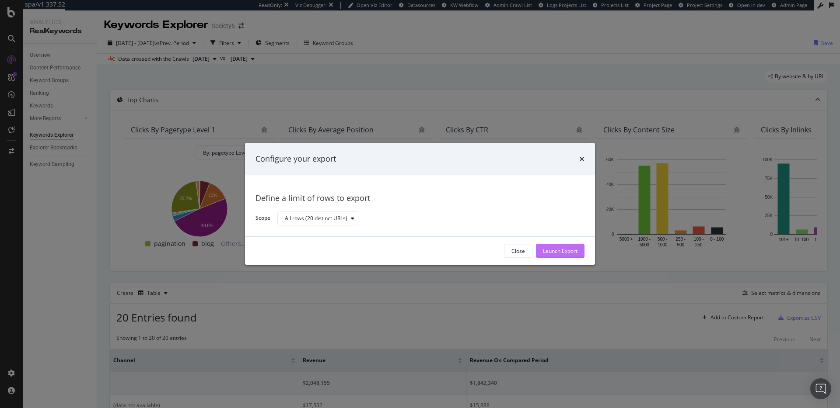
click at [576, 257] on div "Launch Export" at bounding box center [560, 251] width 35 height 13
